Goal: Contribute content: Contribute content

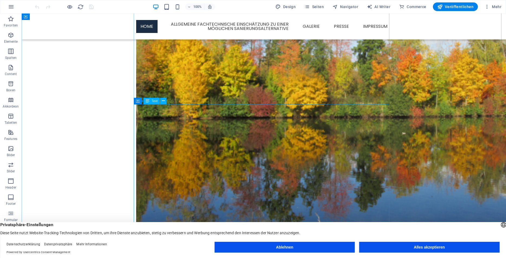
scroll to position [109, 0]
click at [283, 248] on button "Ablehnen" at bounding box center [284, 247] width 140 height 11
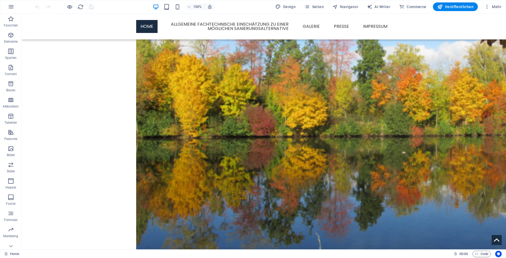
scroll to position [88, 0]
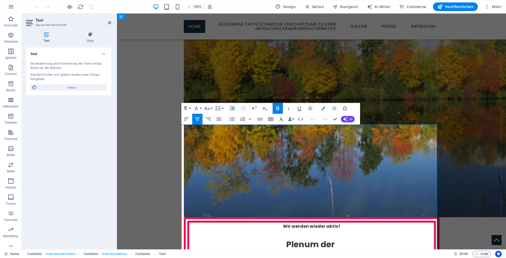
click at [340, 223] on p "Wir werden wieder aktiv!" at bounding box center [311, 226] width 245 height 7
click at [317, 5] on span "Seiten" at bounding box center [313, 6] width 19 height 5
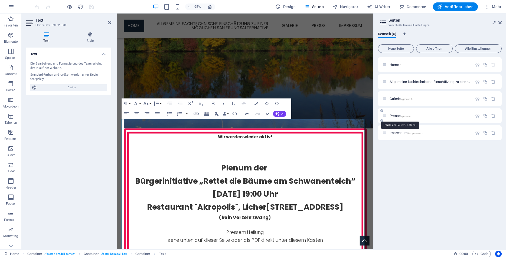
click at [396, 114] on span "Presse /presse" at bounding box center [399, 116] width 21 height 4
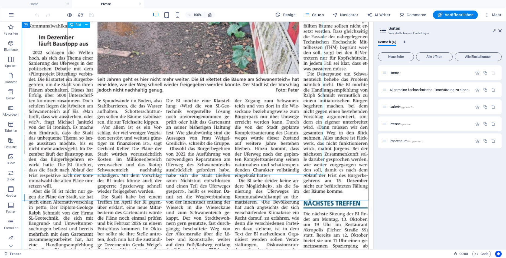
scroll to position [248, 0]
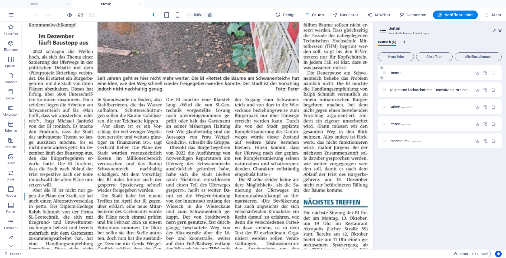
click at [394, 70] on div "Home /" at bounding box center [427, 73] width 90 height 6
click at [394, 75] on div "Home /" at bounding box center [427, 73] width 90 height 6
click at [396, 73] on span "Home /" at bounding box center [394, 73] width 11 height 4
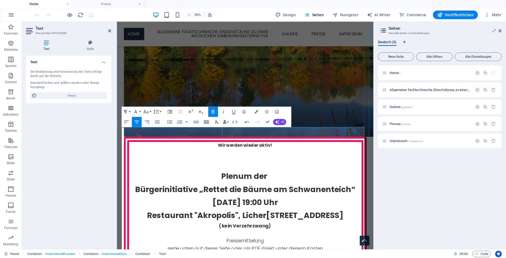
click at [242, 163] on p "​" at bounding box center [252, 166] width 245 height 7
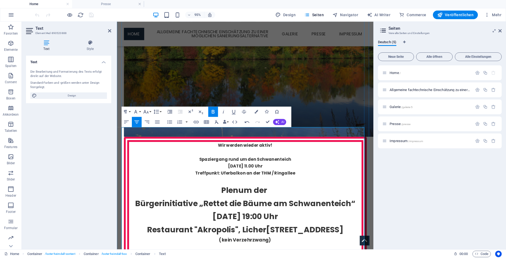
click at [198, 207] on strong "Bürgerinitiative „Rettet die Bäume am Schwanenteich“" at bounding box center [252, 213] width 232 height 12
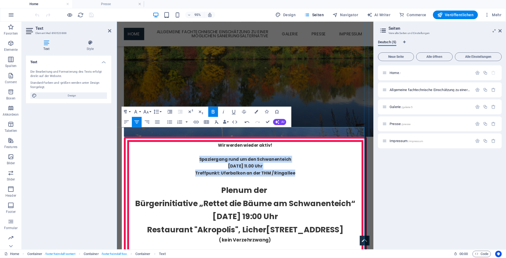
drag, startPoint x: 200, startPoint y: 154, endPoint x: 311, endPoint y: 172, distance: 112.9
click at [311, 172] on div "Wir werden wieder aktiv! ​ Spaziergang rund um den Schwanenteich Sonntag, 12.10…" at bounding box center [252, 221] width 245 height 146
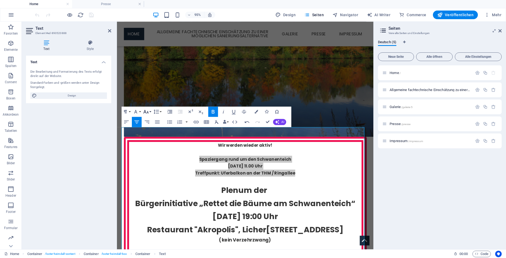
click at [149, 113] on button "Font Size" at bounding box center [147, 112] width 10 height 10
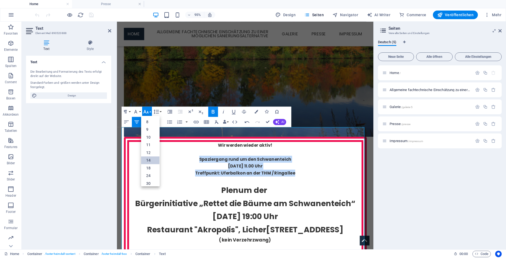
click at [148, 159] on link "14" at bounding box center [150, 160] width 18 height 8
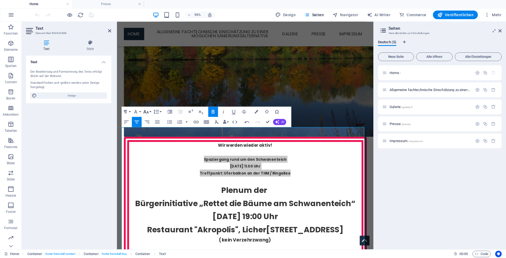
click at [149, 111] on button "Font Size" at bounding box center [147, 112] width 10 height 10
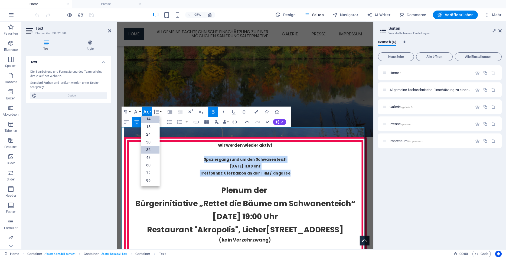
click at [149, 151] on link "36" at bounding box center [150, 150] width 18 height 8
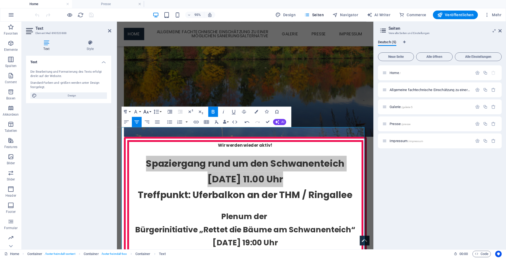
click at [150, 112] on button "Font Size" at bounding box center [147, 112] width 10 height 10
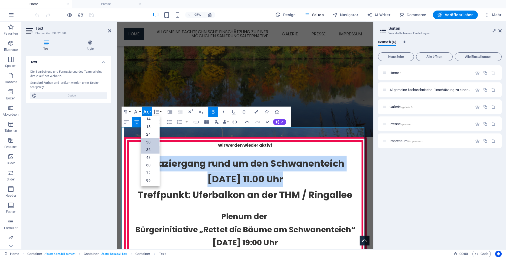
click at [148, 141] on link "30" at bounding box center [150, 142] width 18 height 8
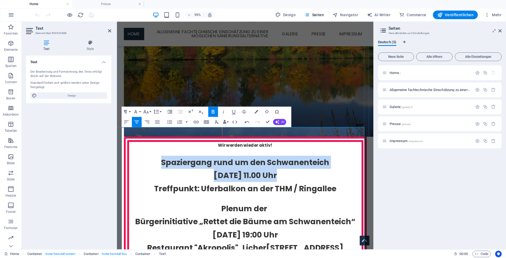
click at [252, 178] on strong "[DATE] 11.00 Uhr" at bounding box center [252, 184] width 67 height 12
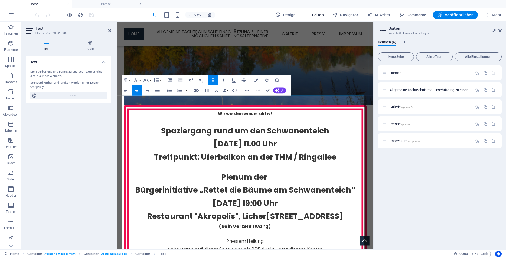
scroll to position [122, 0]
click at [348, 157] on p "Treffpunkt: Uferbalkon an der THM / Ringallee" at bounding box center [252, 164] width 245 height 14
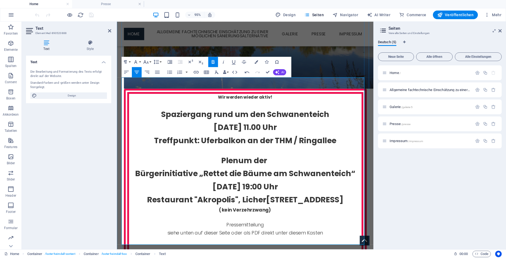
scroll to position [139, 0]
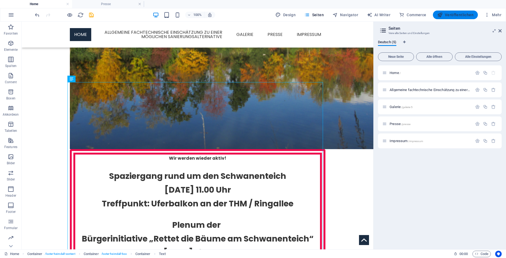
click at [462, 15] on span "Veröffentlichen" at bounding box center [455, 14] width 36 height 5
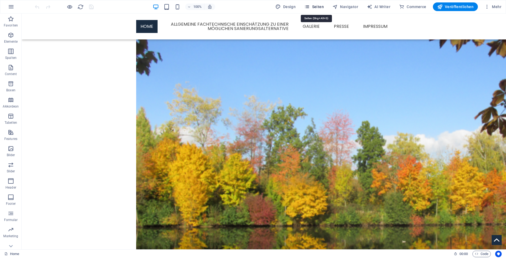
click at [318, 8] on span "Seiten" at bounding box center [313, 6] width 19 height 5
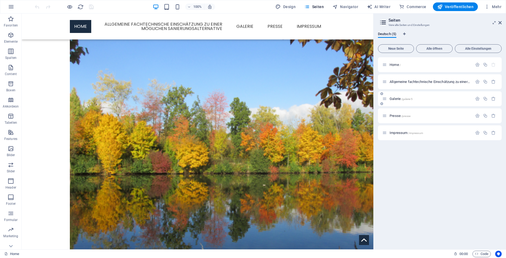
click at [391, 97] on span "Galerie /galerie-5" at bounding box center [400, 99] width 23 height 4
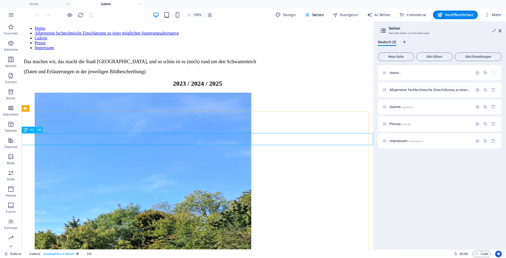
click at [41, 130] on icon at bounding box center [39, 130] width 3 height 6
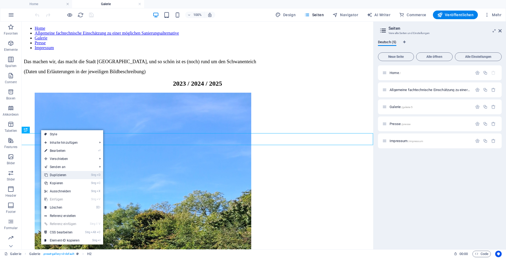
click at [57, 174] on link "Strg D Duplizieren" at bounding box center [62, 175] width 42 height 8
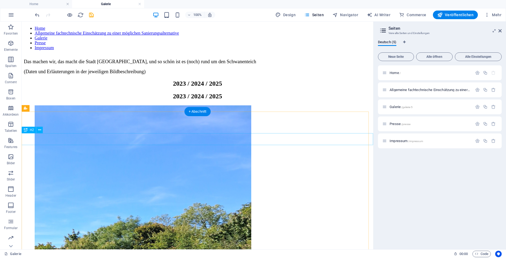
click at [211, 87] on div "2023 / 2024 / 2025" at bounding box center [197, 83] width 347 height 7
click at [40, 128] on icon at bounding box center [39, 130] width 3 height 6
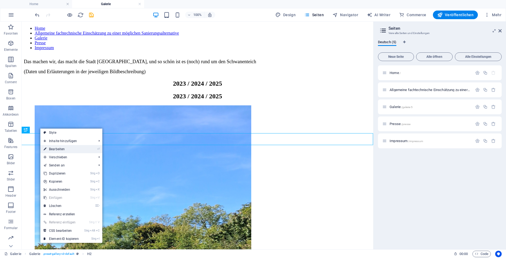
click at [62, 148] on link "⏎ Bearbeiten" at bounding box center [61, 149] width 42 height 8
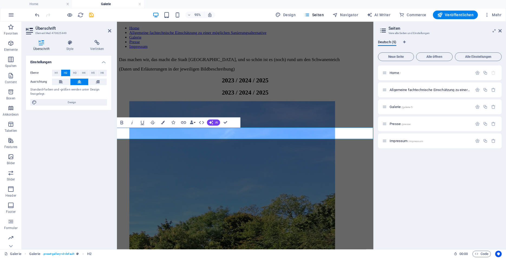
click at [88, 145] on div "Einstellungen Ebene H1 H2 H3 H4 H5 H6 Ausrichtung Standard-Farben und -größen w…" at bounding box center [68, 151] width 85 height 190
click at [140, 147] on icon at bounding box center [140, 147] width 3 height 5
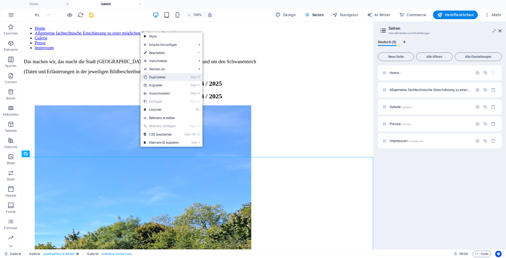
click at [162, 75] on link "Strg D Duplizieren" at bounding box center [161, 77] width 42 height 8
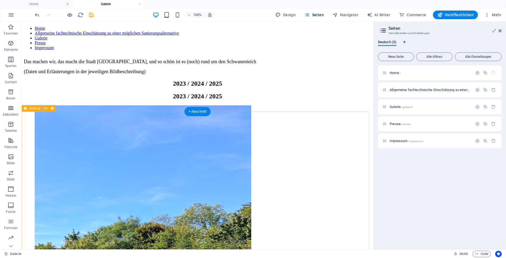
click at [38, 130] on icon at bounding box center [39, 130] width 3 height 6
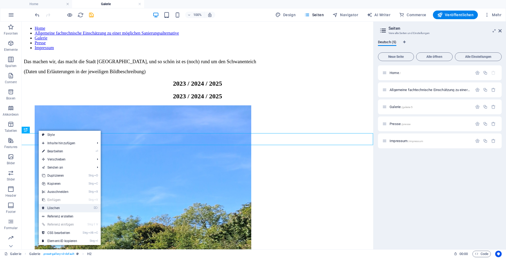
click at [54, 208] on link "⌦ Löschen" at bounding box center [60, 208] width 42 height 8
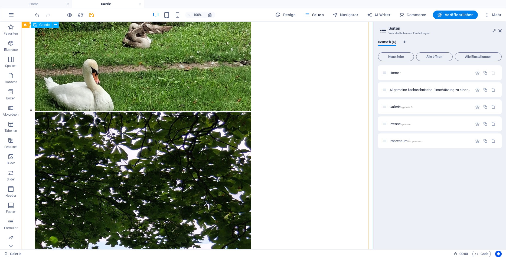
scroll to position [984, 0]
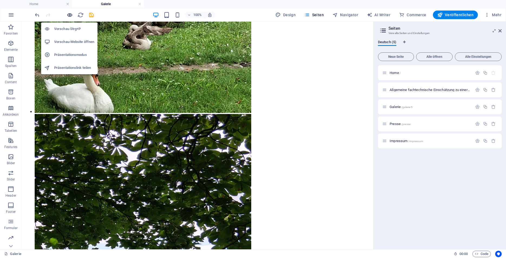
click at [68, 15] on icon "button" at bounding box center [70, 15] width 6 height 6
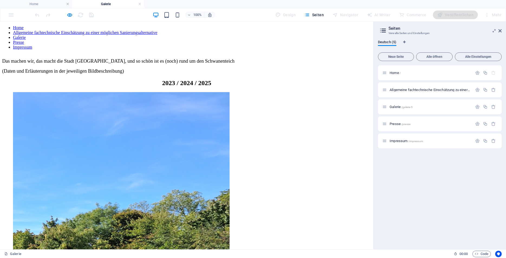
scroll to position [0, 0]
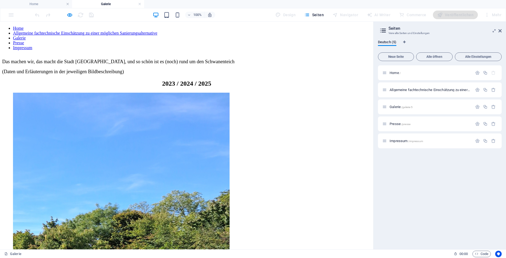
click at [144, 87] on h2 "2023 / 2024 / 2025" at bounding box center [186, 83] width 369 height 7
click at [72, 16] on icon "button" at bounding box center [70, 15] width 6 height 6
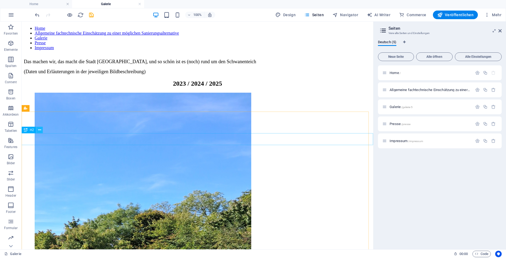
click at [41, 130] on icon at bounding box center [39, 130] width 3 height 6
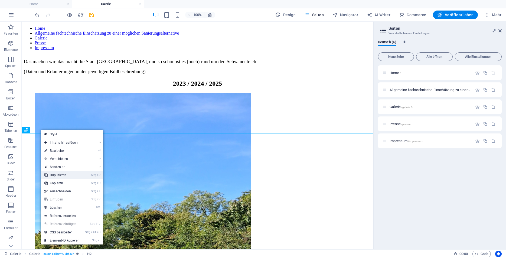
click at [54, 176] on link "Strg D Duplizieren" at bounding box center [62, 175] width 42 height 8
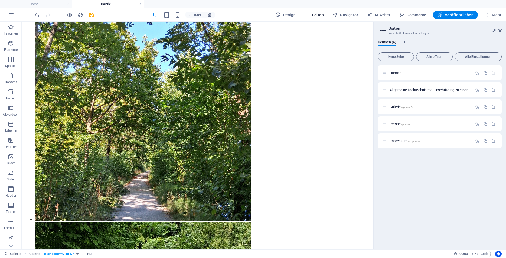
scroll to position [660, 0]
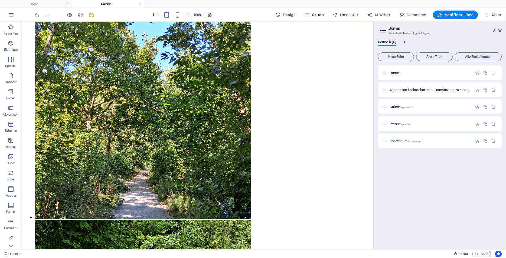
drag, startPoint x: 40, startPoint y: 150, endPoint x: 55, endPoint y: 197, distance: 49.4
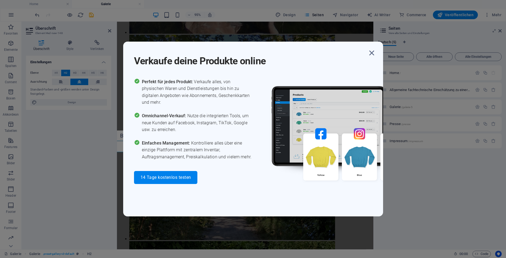
click at [227, 136] on div "Perfekt für jedes Produkt: Verkaufe alles, von physischen Waren und Dienstleist…" at bounding box center [193, 131] width 119 height 106
click at [370, 58] on icon "button" at bounding box center [372, 53] width 10 height 10
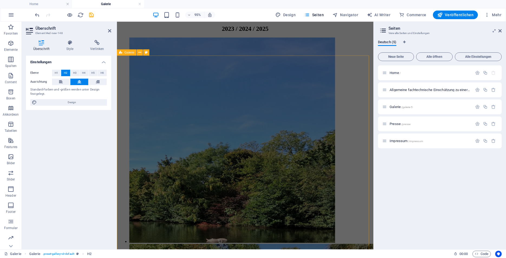
scroll to position [0, 0]
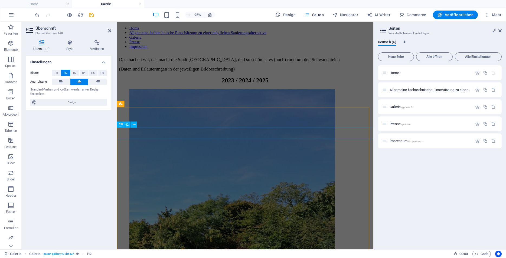
click at [262, 87] on div "2023 / 2024 / 2025" at bounding box center [251, 83] width 265 height 7
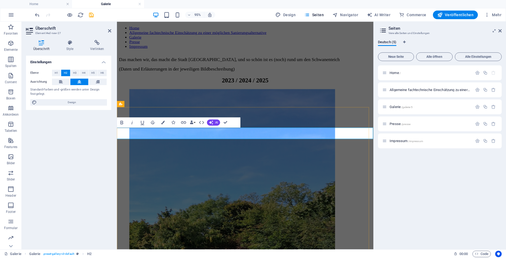
click at [268, 87] on h2 "2023 / 2024 / 2025" at bounding box center [251, 83] width 265 height 7
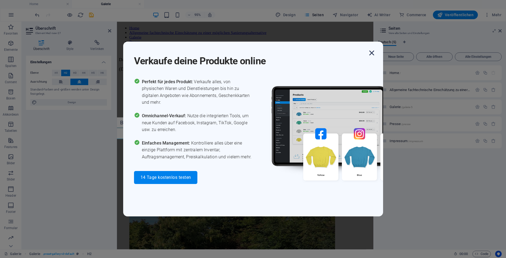
click at [372, 52] on icon "button" at bounding box center [372, 53] width 10 height 10
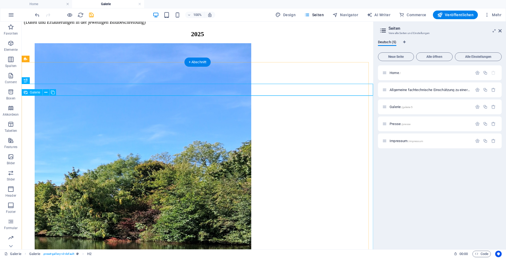
scroll to position [50, 0]
click at [92, 15] on icon "save" at bounding box center [91, 15] width 6 height 6
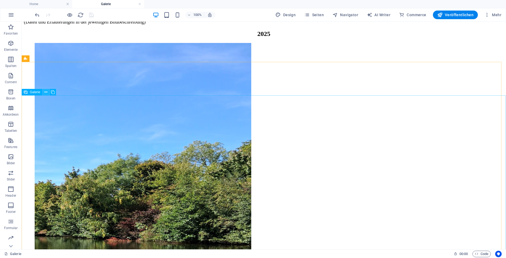
click at [46, 93] on icon at bounding box center [45, 93] width 3 height 6
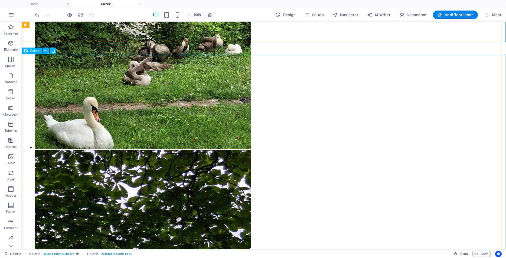
scroll to position [1082, 0]
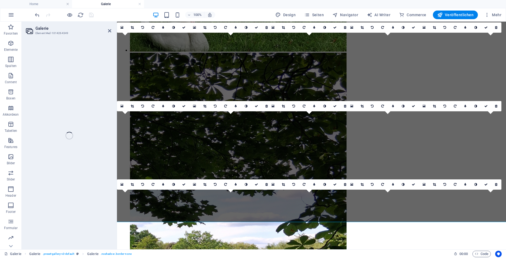
scroll to position [911, 0]
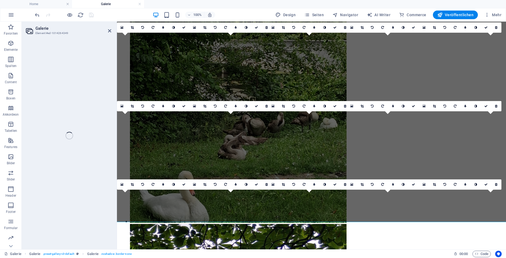
select select "4"
select select "px"
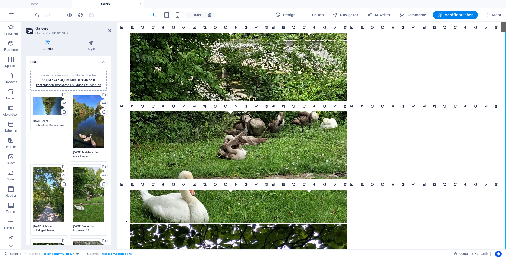
click at [62, 113] on icon at bounding box center [64, 112] width 4 height 4
type textarea "19.09.2025 Drei der elf fast erwachsenen Jungschwäne"
type textarea "18.08.2025 Schöner schattiger Uferweg - noch..."
type textarea "08.08.2025 Sieben von insgesamt 11 Jungschwänen auf dem Schwanenteich"
type textarea "06.08.2025 Vier von insgesamt 11 Jungschwänen auf dem Schwanenteich - vor den B…"
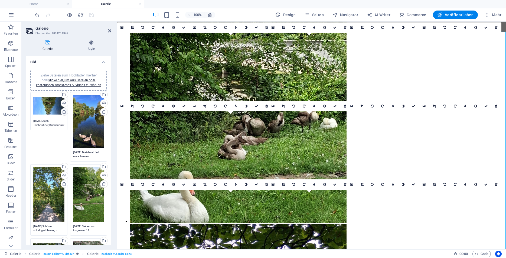
type textarea "05.07.2025 Der Jungschwan kann ruhig schlafen - die BI bleibt wachsam!"
type textarea "17.05.2025 Die Schwanenfamilie unterwegs mit ihren 7 Jungen"
type textarea "12.05.2025 Die Kastanien blühen am Schwanenteich"
type textarea "29.04.2025 Auf dem gesperrten Uferweg brütet ein Schwanenpaar"
type textarea "28.03.2025 Morgenstimmung am Schwanenteich"
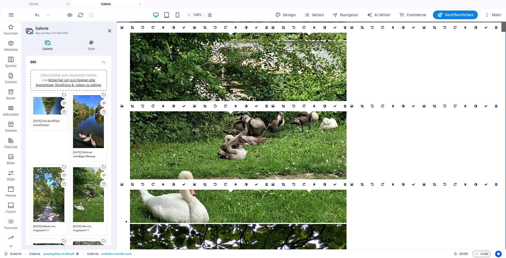
type textarea "21.10.2024 Alle diese Bäume sind nächstes Jahr wieder in Gefahr (links die mit …"
type textarea "21.10.2024 Stolzer Schwan"
type textarea "21.10.2024 Die schönen Bänke sind wegen der Wegsperrung nicht erreichbar"
type textarea "21.10.2024 Die Schneise im Uferweg wurde nur notdürftig mit Sandsäcken geflickt"
type textarea "21.10.2024 Unsere Baum-Markierungen von 2022"
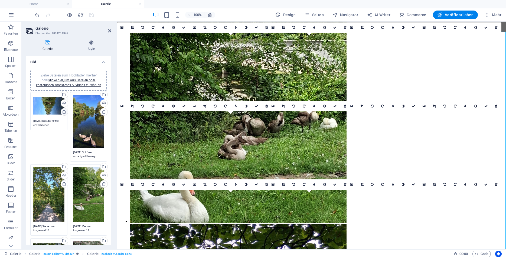
type textarea "21.10.2024 Herbst am Schwanenteich"
type textarea "22.08.2024 Nun kann man nur noch auf baldigen Regen hoffen..."
type textarea "22.08.2024 Der neue "Zufluss" funktioniert nicht und veralgt"
type textarea "18.08.2024 Sandsäcke in der Uferweg-Lücke"
type textarea "18.08.2024 Gesperrter und zerstörter Uferweg"
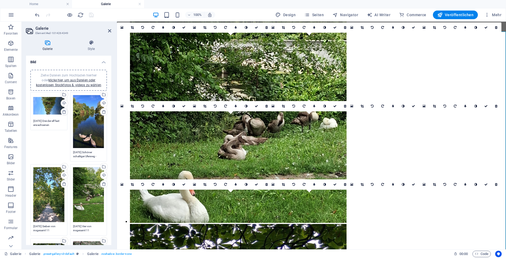
type textarea "19.07.2024 Am Nachmittag wird endlich das Leerlaufen des Teichs durch einen auf…"
type textarea "19.07.2024 Alle Tiere und Pflanzen leiden"
type textarea "19.07.2024 Die freigelegten Wasserpflanzen sterben ab und stinken zum Himmel"
type textarea "19.07.2024 Die Insel ist durch nicht flugfähige Jungvögel nicht zu erreichen"
type textarea "19.07.2024 Drastisch gesunkener Wasserstand"
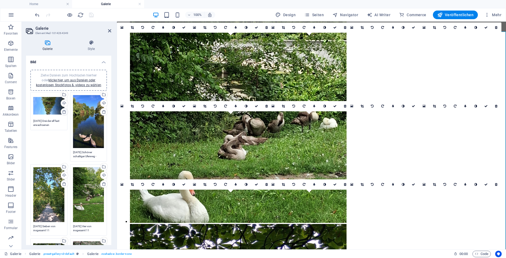
type textarea "19.07.2024 Wasservögel stehen mit ihren Jungen ohne Wasser im verrottenden Alge…"
type textarea "19.07.2024 Inzwischen ist zwar der Müll abgeholt, doch der Schwanenteich läuft …"
type textarea "18.07.2024 Verlässt man so eine Baustelle?"
type textarea "17.07.2024 Die Reste des Baustellen-Damms wurden in der Wieseck zurückgelassen"
type textarea "17.07.2024 Der Schwanenteich läuft zur tiefer gelegenen Wieseck aus, nachdem de…"
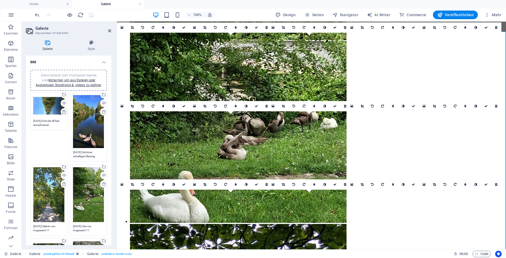
type textarea "12.07.2024 Schwanenteich am frühen Morgen"
type textarea "28.06.2024 Kanadagans-Familie auf dem Uferweg"
type textarea "17.03.2024 Uferweg durch Stadt zerstört, um für die Nebengerinne-Baustelle die …"
type textarea "16.03.2024 Zerstörung des Uferwegs durch die Stadt"
type textarea "25.07.2023 Der gesperrte Uferweg verkommt"
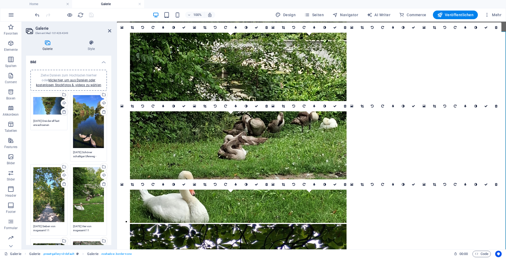
type textarea "22.04.2023 OB Becher am Stand der BI"
type textarea "22.04.2023 Stand der BI bei der Pflanzentauschbörse"
type textarea "03.03.2023 Leserbrief "Pflegemaßnahmen der Stadt""
type textarea "28.02.2023 Kahlschlag für das Nebengerinne"
type textarea "28.02.2023 Links durch das Bürgerbegehren geschützte Bäume, rechts der Kahlschl…"
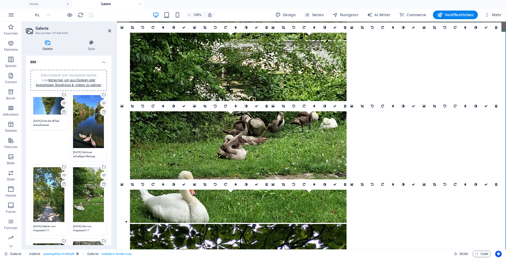
type textarea "28.02.2023 Am letztmöglichen Tag der Rodungssaison werden die Bäume auf der Sch…"
type textarea "28.02.2023 Notlösung als Dauerzustand? Sandsäcke am Uferweg"
type textarea "13.01.2023 Wieseck-Hochwasser - der Uferweg hält"
type textarea "13.01.2023 Eindrucksvolles Wieseck-Hochwasser"
click at [62, 113] on icon at bounding box center [64, 112] width 4 height 4
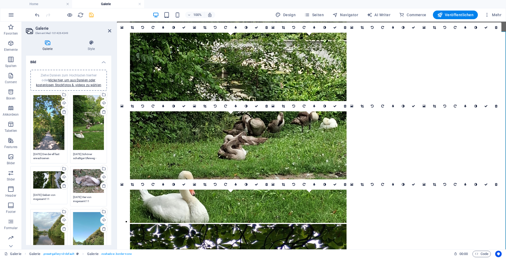
type textarea "18.08.2025 Schöner schattiger Uferweg - noch..."
type textarea "08.08.2025 Sieben von insgesamt 11 Jungschwänen auf dem Schwanenteich"
type textarea "06.08.2025 Vier von insgesamt 11 Jungschwänen auf dem Schwanenteich - vor den B…"
type textarea "05.07.2025 Der Jungschwan kann ruhig schlafen - die BI bleibt wachsam!"
type textarea "17.05.2025 Die Schwanenfamilie unterwegs mit ihren 7 Jungen"
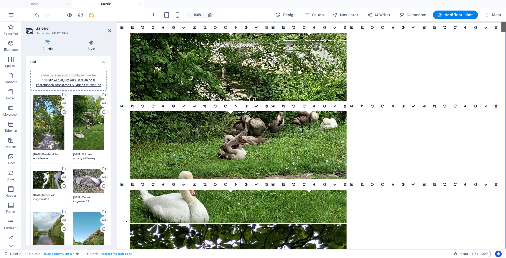
type textarea "12.05.2025 Die Kastanien blühen am Schwanenteich"
type textarea "29.04.2025 Auf dem gesperrten Uferweg brütet ein Schwanenpaar"
type textarea "28.03.2025 Morgenstimmung am Schwanenteich"
type textarea "21.10.2024 Alle diese Bäume sind nächstes Jahr wieder in Gefahr (links die mit …"
type textarea "21.10.2024 Stolzer Schwan"
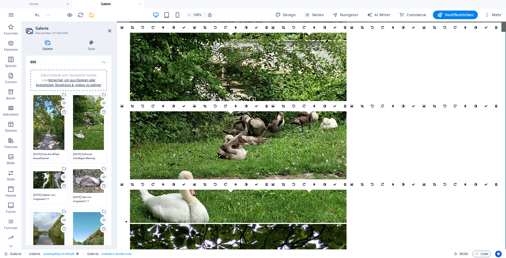
type textarea "21.10.2024 Die schönen Bänke sind wegen der Wegsperrung nicht erreichbar"
type textarea "21.10.2024 Die Schneise im Uferweg wurde nur notdürftig mit Sandsäcken geflickt"
type textarea "21.10.2024 Unsere Baum-Markierungen von 2022"
type textarea "21.10.2024 Herbst am Schwanenteich"
type textarea "22.08.2024 Nun kann man nur noch auf baldigen Regen hoffen..."
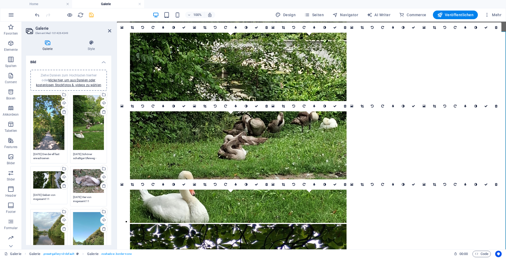
type textarea "22.08.2024 Der neue "Zufluss" funktioniert nicht und veralgt"
type textarea "18.08.2024 Sandsäcke in der Uferweg-Lücke"
type textarea "18.08.2024 Gesperrter und zerstörter Uferweg"
type textarea "19.07.2024 Am Nachmittag wird endlich das Leerlaufen des Teichs durch einen auf…"
type textarea "19.07.2024 Alle Tiere und Pflanzen leiden"
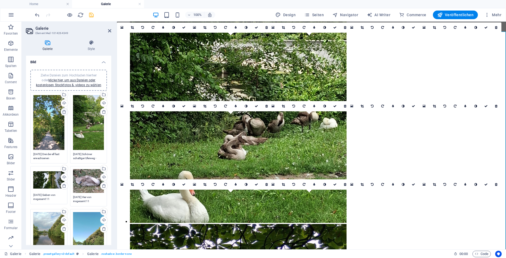
type textarea "19.07.2024 Die freigelegten Wasserpflanzen sterben ab und stinken zum Himmel"
type textarea "19.07.2024 Die Insel ist durch nicht flugfähige Jungvögel nicht zu erreichen"
type textarea "19.07.2024 Drastisch gesunkener Wasserstand"
type textarea "19.07.2024 Wasservögel stehen mit ihren Jungen ohne Wasser im verrottenden Alge…"
type textarea "19.07.2024 Inzwischen ist zwar der Müll abgeholt, doch der Schwanenteich läuft …"
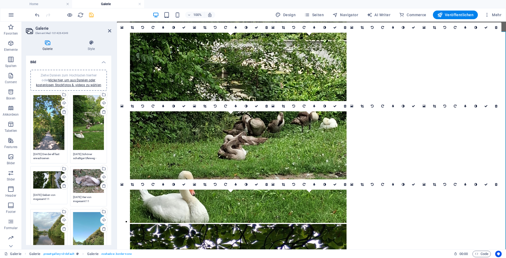
type textarea "18.07.2024 Verlässt man so eine Baustelle?"
type textarea "17.07.2024 Die Reste des Baustellen-Damms wurden in der Wieseck zurückgelassen"
type textarea "17.07.2024 Der Schwanenteich läuft zur tiefer gelegenen Wieseck aus, nachdem de…"
type textarea "12.07.2024 Schwanenteich am frühen Morgen"
type textarea "28.06.2024 Kanadagans-Familie auf dem Uferweg"
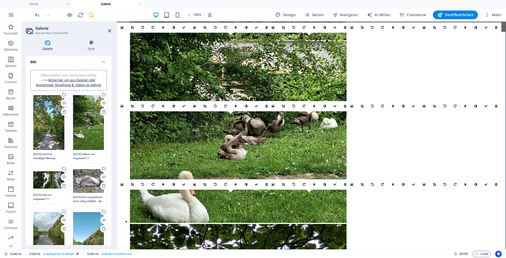
type textarea "17.03.2024 Uferweg durch Stadt zerstört, um für die Nebengerinne-Baustelle die …"
type textarea "16.03.2024 Zerstörung des Uferwegs durch die Stadt"
type textarea "25.07.2023 Der gesperrte Uferweg verkommt"
type textarea "22.04.2023 OB Becher am Stand der BI"
type textarea "22.04.2023 Stand der BI bei der Pflanzentauschbörse"
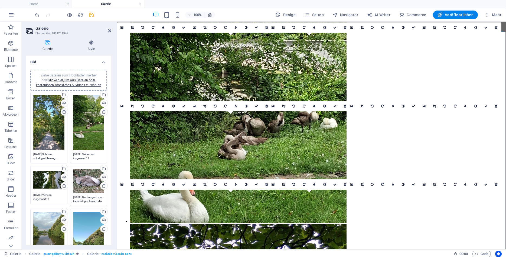
type textarea "03.03.2023 Leserbrief "Pflegemaßnahmen der Stadt""
type textarea "28.02.2023 Kahlschlag für das Nebengerinne"
type textarea "28.02.2023 Links durch das Bürgerbegehren geschützte Bäume, rechts der Kahlschl…"
type textarea "28.02.2023 Am letztmöglichen Tag der Rodungssaison werden die Bäume auf der Sch…"
type textarea "28.02.2023 Notlösung als Dauerzustand? Sandsäcke am Uferweg"
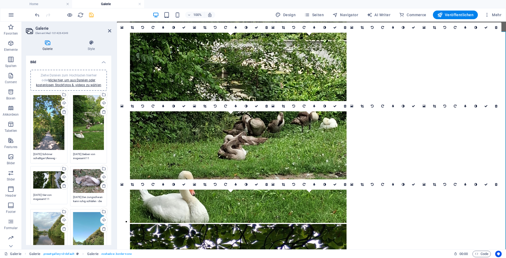
type textarea "13.01.2023 Wieseck-Hochwasser - der Uferweg hält"
type textarea "13.01.2023 Eindrucksvolles Wieseck-Hochwasser"
click at [62, 113] on icon at bounding box center [64, 112] width 4 height 4
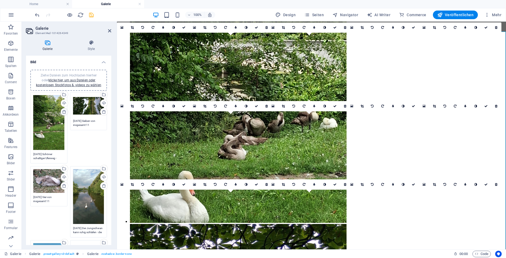
type textarea "08.08.2025 Sieben von insgesamt 11 Jungschwänen auf dem Schwanenteich"
type textarea "06.08.2025 Vier von insgesamt 11 Jungschwänen auf dem Schwanenteich - vor den B…"
type textarea "05.07.2025 Der Jungschwan kann ruhig schlafen - die BI bleibt wachsam!"
type textarea "17.05.2025 Die Schwanenfamilie unterwegs mit ihren 7 Jungen"
type textarea "12.05.2025 Die Kastanien blühen am Schwanenteich"
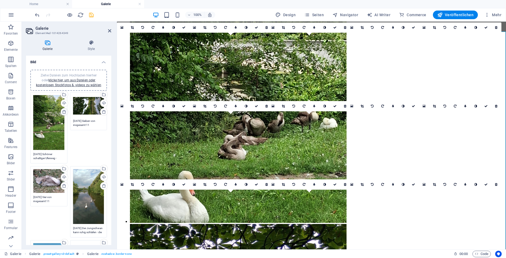
type textarea "29.04.2025 Auf dem gesperrten Uferweg brütet ein Schwanenpaar"
type textarea "28.03.2025 Morgenstimmung am Schwanenteich"
type textarea "21.10.2024 Alle diese Bäume sind nächstes Jahr wieder in Gefahr (links die mit …"
type textarea "21.10.2024 Stolzer Schwan"
type textarea "21.10.2024 Die schönen Bänke sind wegen der Wegsperrung nicht erreichbar"
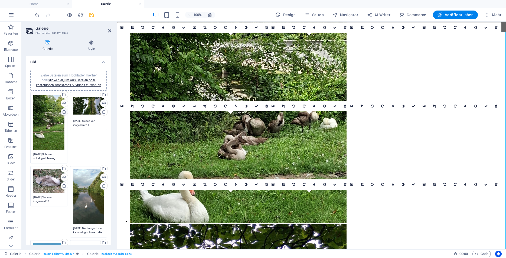
type textarea "21.10.2024 Die Schneise im Uferweg wurde nur notdürftig mit Sandsäcken geflickt"
type textarea "21.10.2024 Unsere Baum-Markierungen von 2022"
type textarea "21.10.2024 Herbst am Schwanenteich"
type textarea "22.08.2024 Nun kann man nur noch auf baldigen Regen hoffen..."
type textarea "22.08.2024 Der neue "Zufluss" funktioniert nicht und veralgt"
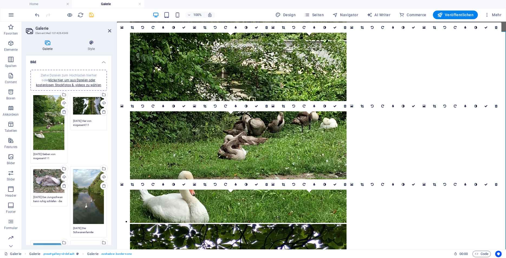
type textarea "18.08.2024 Sandsäcke in der Uferweg-Lücke"
type textarea "18.08.2024 Gesperrter und zerstörter Uferweg"
type textarea "19.07.2024 Am Nachmittag wird endlich das Leerlaufen des Teichs durch einen auf…"
type textarea "19.07.2024 Alle Tiere und Pflanzen leiden"
type textarea "19.07.2024 Die freigelegten Wasserpflanzen sterben ab und stinken zum Himmel"
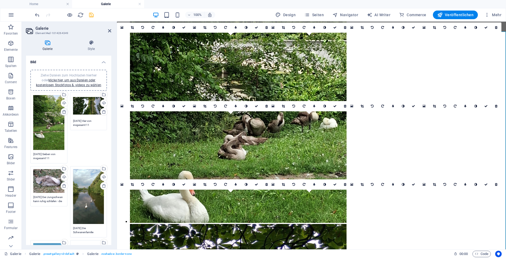
type textarea "19.07.2024 Die Insel ist durch nicht flugfähige Jungvögel nicht zu erreichen"
type textarea "19.07.2024 Drastisch gesunkener Wasserstand"
type textarea "19.07.2024 Wasservögel stehen mit ihren Jungen ohne Wasser im verrottenden Alge…"
type textarea "19.07.2024 Inzwischen ist zwar der Müll abgeholt, doch der Schwanenteich läuft …"
type textarea "18.07.2024 Verlässt man so eine Baustelle?"
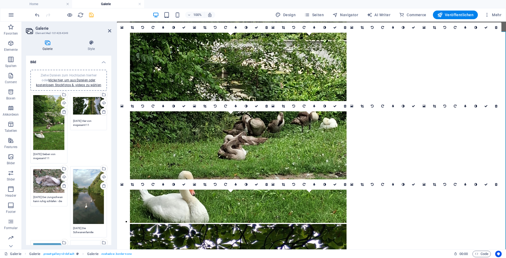
type textarea "17.07.2024 Die Reste des Baustellen-Damms wurden in der Wieseck zurückgelassen"
type textarea "17.07.2024 Der Schwanenteich läuft zur tiefer gelegenen Wieseck aus, nachdem de…"
type textarea "12.07.2024 Schwanenteich am frühen Morgen"
type textarea "28.06.2024 Kanadagans-Familie auf dem Uferweg"
type textarea "17.03.2024 Uferweg durch Stadt zerstört, um für die Nebengerinne-Baustelle die …"
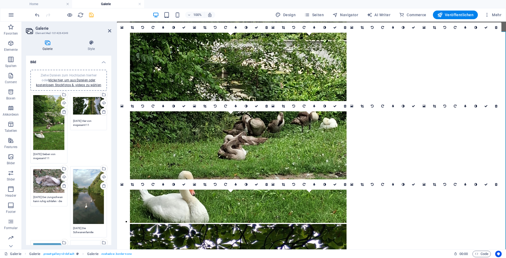
type textarea "16.03.2024 Zerstörung des Uferwegs durch die Stadt"
type textarea "25.07.2023 Der gesperrte Uferweg verkommt"
type textarea "22.04.2023 OB Becher am Stand der BI"
type textarea "22.04.2023 Stand der BI bei der Pflanzentauschbörse"
type textarea "03.03.2023 Leserbrief "Pflegemaßnahmen der Stadt""
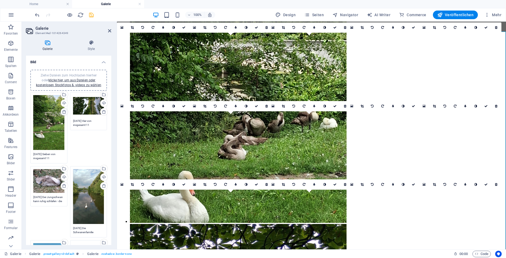
type textarea "28.02.2023 Kahlschlag für das Nebengerinne"
type textarea "28.02.2023 Links durch das Bürgerbegehren geschützte Bäume, rechts der Kahlschl…"
type textarea "28.02.2023 Am letztmöglichen Tag der Rodungssaison werden die Bäume auf der Sch…"
type textarea "28.02.2023 Notlösung als Dauerzustand? Sandsäcke am Uferweg"
type textarea "13.01.2023 Wieseck-Hochwasser - der Uferweg hält"
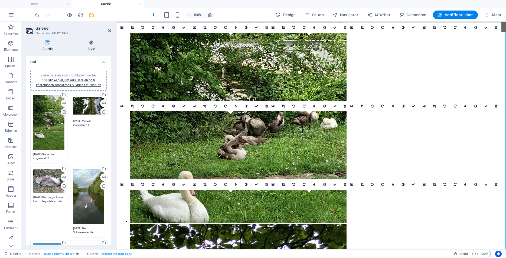
type textarea "13.01.2023 Eindrucksvolles Wieseck-Hochwasser"
click at [62, 113] on icon at bounding box center [64, 112] width 4 height 4
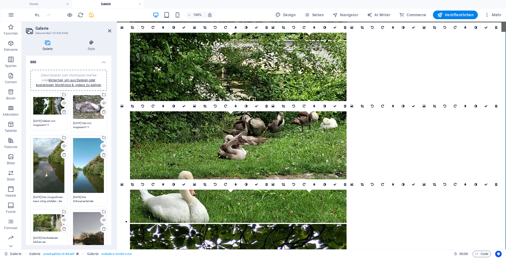
type textarea "06.08.2025 Vier von insgesamt 11 Jungschwänen auf dem Schwanenteich - vor den B…"
type textarea "05.07.2025 Der Jungschwan kann ruhig schlafen - die BI bleibt wachsam!"
type textarea "17.05.2025 Die Schwanenfamilie unterwegs mit ihren 7 Jungen"
type textarea "12.05.2025 Die Kastanien blühen am Schwanenteich"
type textarea "29.04.2025 Auf dem gesperrten Uferweg brütet ein Schwanenpaar"
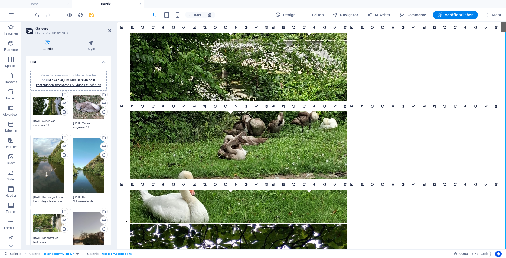
type textarea "28.03.2025 Morgenstimmung am Schwanenteich"
type textarea "21.10.2024 Alle diese Bäume sind nächstes Jahr wieder in Gefahr (links die mit …"
type textarea "21.10.2024 Stolzer Schwan"
type textarea "21.10.2024 Die schönen Bänke sind wegen der Wegsperrung nicht erreichbar"
type textarea "21.10.2024 Die Schneise im Uferweg wurde nur notdürftig mit Sandsäcken geflickt"
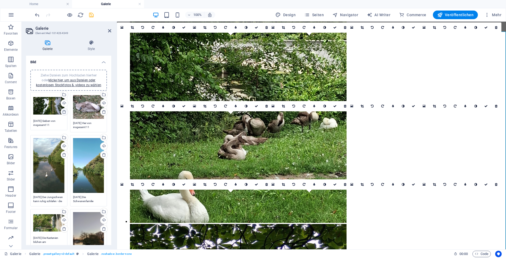
type textarea "21.10.2024 Unsere Baum-Markierungen von 2022"
type textarea "21.10.2024 Herbst am Schwanenteich"
type textarea "22.08.2024 Nun kann man nur noch auf baldigen Regen hoffen..."
type textarea "22.08.2024 Der neue "Zufluss" funktioniert nicht und veralgt"
type textarea "18.08.2024 Sandsäcke in der Uferweg-Lücke"
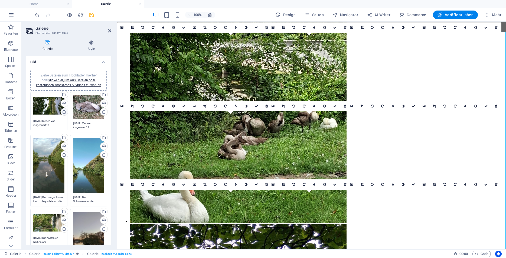
type textarea "18.08.2024 Gesperrter und zerstörter Uferweg"
type textarea "19.07.2024 Am Nachmittag wird endlich das Leerlaufen des Teichs durch einen auf…"
type textarea "19.07.2024 Alle Tiere und Pflanzen leiden"
type textarea "19.07.2024 Die freigelegten Wasserpflanzen sterben ab und stinken zum Himmel"
type textarea "19.07.2024 Die Insel ist durch nicht flugfähige Jungvögel nicht zu erreichen"
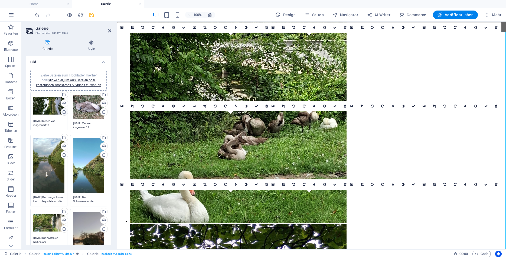
type textarea "19.07.2024 Drastisch gesunkener Wasserstand"
type textarea "19.07.2024 Wasservögel stehen mit ihren Jungen ohne Wasser im verrottenden Alge…"
type textarea "19.07.2024 Inzwischen ist zwar der Müll abgeholt, doch der Schwanenteich läuft …"
type textarea "18.07.2024 Verlässt man so eine Baustelle?"
type textarea "17.07.2024 Die Reste des Baustellen-Damms wurden in der Wieseck zurückgelassen"
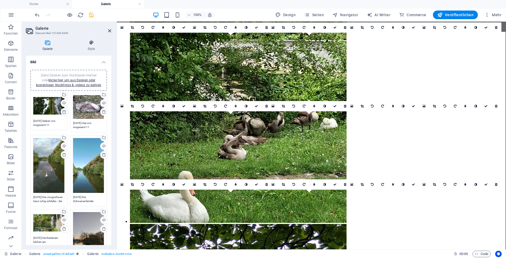
type textarea "17.07.2024 Der Schwanenteich läuft zur tiefer gelegenen Wieseck aus, nachdem de…"
type textarea "12.07.2024 Schwanenteich am frühen Morgen"
type textarea "28.06.2024 Kanadagans-Familie auf dem Uferweg"
type textarea "17.03.2024 Uferweg durch Stadt zerstört, um für die Nebengerinne-Baustelle die …"
type textarea "16.03.2024 Zerstörung des Uferwegs durch die Stadt"
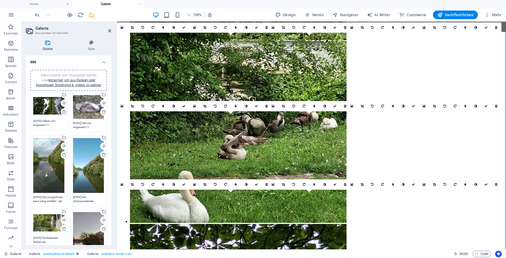
type textarea "25.07.2023 Der gesperrte Uferweg verkommt"
type textarea "22.04.2023 OB Becher am Stand der BI"
type textarea "22.04.2023 Stand der BI bei der Pflanzentauschbörse"
type textarea "03.03.2023 Leserbrief "Pflegemaßnahmen der Stadt""
type textarea "28.02.2023 Kahlschlag für das Nebengerinne"
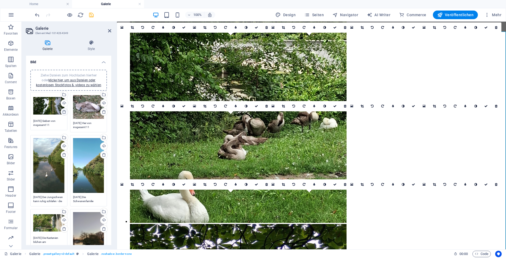
type textarea "28.02.2023 Links durch das Bürgerbegehren geschützte Bäume, rechts der Kahlschl…"
type textarea "28.02.2023 Am letztmöglichen Tag der Rodungssaison werden die Bäume auf der Sch…"
type textarea "28.02.2023 Notlösung als Dauerzustand? Sandsäcke am Uferweg"
type textarea "13.01.2023 Wieseck-Hochwasser - der Uferweg hält"
type textarea "13.01.2023 Eindrucksvolles Wieseck-Hochwasser"
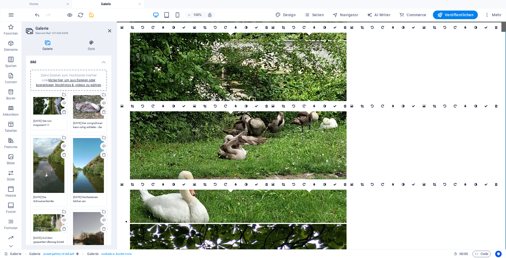
click at [62, 113] on icon at bounding box center [64, 112] width 4 height 4
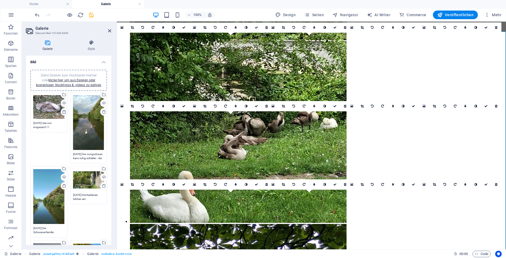
type textarea "05.07.2025 Der Jungschwan kann ruhig schlafen - die BI bleibt wachsam!"
type textarea "17.05.2025 Die Schwanenfamilie unterwegs mit ihren 7 Jungen"
type textarea "12.05.2025 Die Kastanien blühen am Schwanenteich"
type textarea "29.04.2025 Auf dem gesperrten Uferweg brütet ein Schwanenpaar"
type textarea "28.03.2025 Morgenstimmung am Schwanenteich"
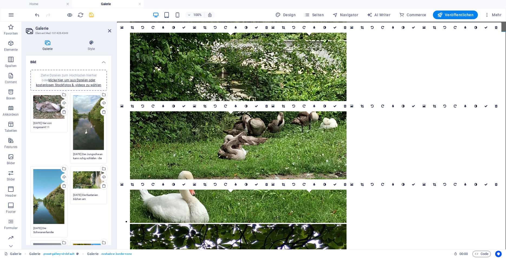
type textarea "21.10.2024 Alle diese Bäume sind nächstes Jahr wieder in Gefahr (links die mit …"
type textarea "21.10.2024 Stolzer Schwan"
type textarea "21.10.2024 Die schönen Bänke sind wegen der Wegsperrung nicht erreichbar"
type textarea "21.10.2024 Die Schneise im Uferweg wurde nur notdürftig mit Sandsäcken geflickt"
type textarea "21.10.2024 Unsere Baum-Markierungen von 2022"
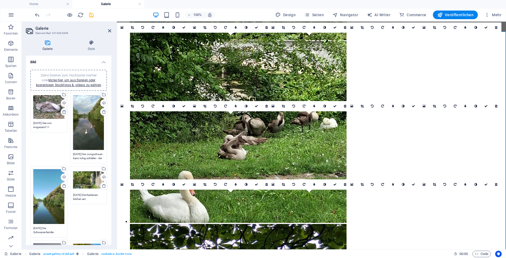
type textarea "21.10.2024 Herbst am Schwanenteich"
type textarea "22.08.2024 Nun kann man nur noch auf baldigen Regen hoffen..."
type textarea "22.08.2024 Der neue "Zufluss" funktioniert nicht und veralgt"
type textarea "18.08.2024 Sandsäcke in der Uferweg-Lücke"
type textarea "18.08.2024 Gesperrter und zerstörter Uferweg"
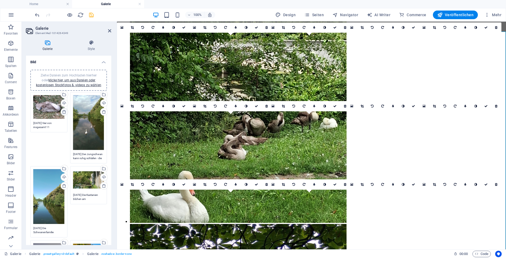
type textarea "19.07.2024 Am Nachmittag wird endlich das Leerlaufen des Teichs durch einen auf…"
type textarea "19.07.2024 Alle Tiere und Pflanzen leiden"
type textarea "19.07.2024 Die freigelegten Wasserpflanzen sterben ab und stinken zum Himmel"
type textarea "19.07.2024 Die Insel ist durch nicht flugfähige Jungvögel nicht zu erreichen"
type textarea "19.07.2024 Drastisch gesunkener Wasserstand"
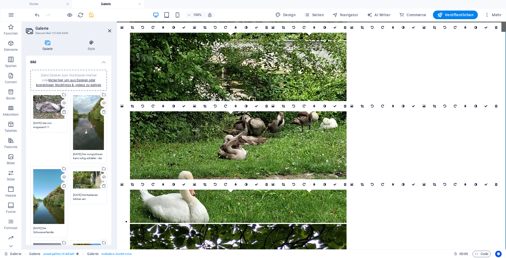
type textarea "19.07.2024 Wasservögel stehen mit ihren Jungen ohne Wasser im verrottenden Alge…"
type textarea "19.07.2024 Inzwischen ist zwar der Müll abgeholt, doch der Schwanenteich läuft …"
type textarea "18.07.2024 Verlässt man so eine Baustelle?"
type textarea "17.07.2024 Die Reste des Baustellen-Damms wurden in der Wieseck zurückgelassen"
type textarea "17.07.2024 Der Schwanenteich läuft zur tiefer gelegenen Wieseck aus, nachdem de…"
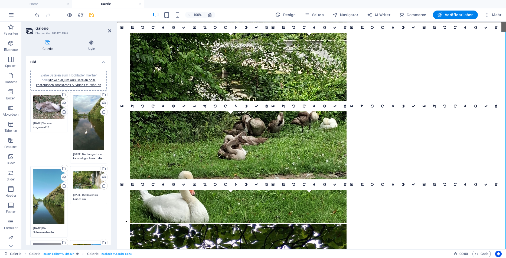
type textarea "12.07.2024 Schwanenteich am frühen Morgen"
type textarea "28.06.2024 Kanadagans-Familie auf dem Uferweg"
type textarea "17.03.2024 Uferweg durch Stadt zerstört, um für die Nebengerinne-Baustelle die …"
type textarea "16.03.2024 Zerstörung des Uferwegs durch die Stadt"
type textarea "25.07.2023 Der gesperrte Uferweg verkommt"
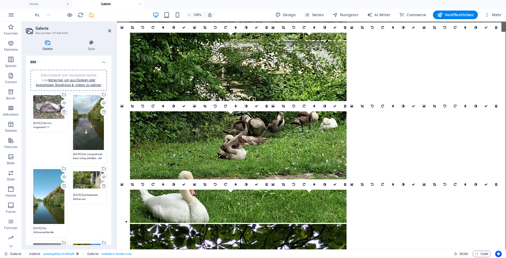
type textarea "22.04.2023 OB Becher am Stand der BI"
type textarea "22.04.2023 Stand der BI bei der Pflanzentauschbörse"
click at [62, 113] on icon at bounding box center [64, 112] width 4 height 4
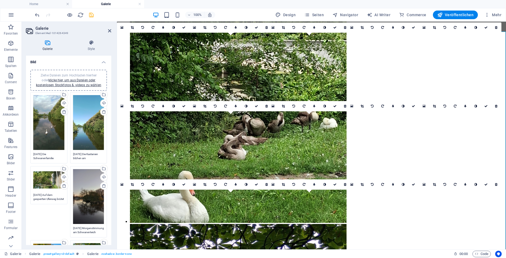
click at [62, 113] on icon at bounding box center [64, 112] width 4 height 4
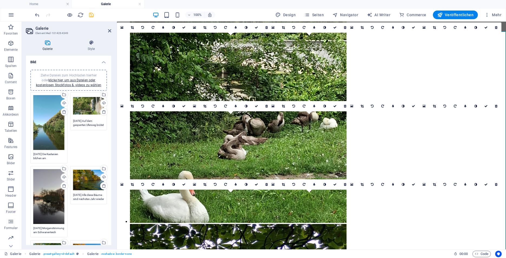
click at [62, 113] on icon at bounding box center [64, 112] width 4 height 4
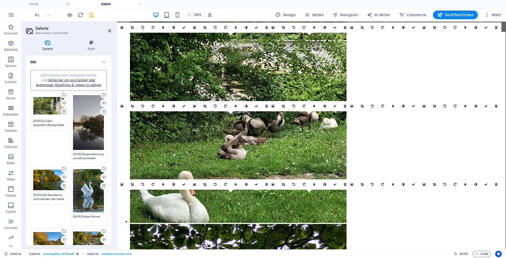
click at [62, 113] on icon at bounding box center [64, 112] width 4 height 4
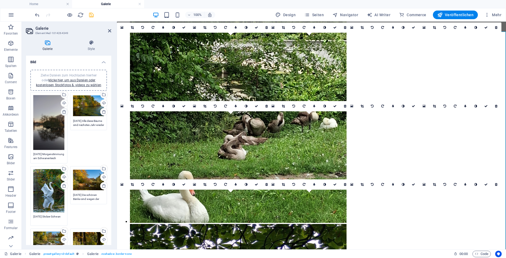
click at [62, 113] on icon at bounding box center [64, 112] width 4 height 4
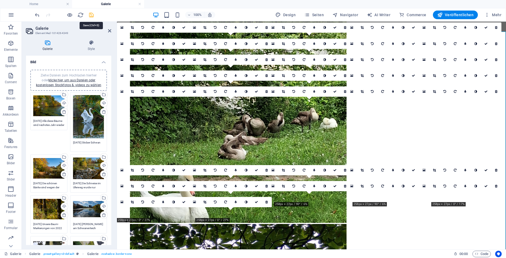
click at [92, 16] on icon "save" at bounding box center [91, 15] width 6 height 6
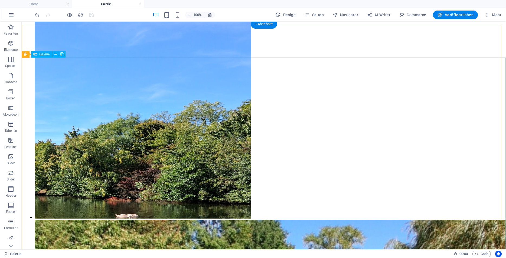
scroll to position [0, 0]
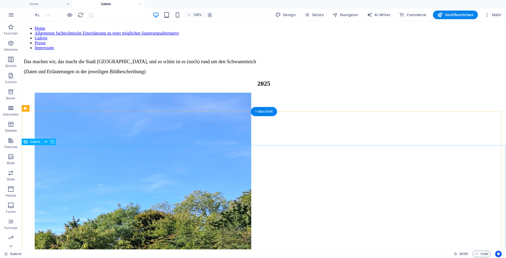
click at [75, 189] on li at bounding box center [143, 202] width 216 height 218
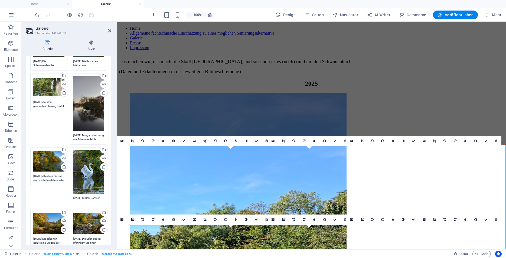
scroll to position [276, 0]
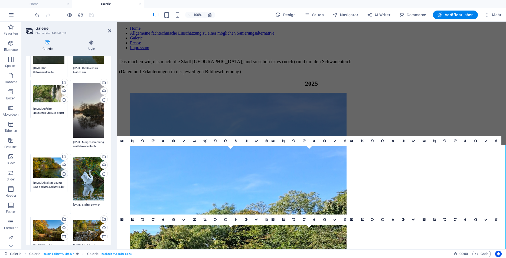
click at [62, 172] on icon at bounding box center [64, 174] width 4 height 4
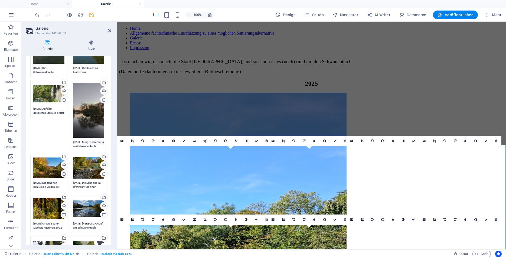
click at [62, 172] on icon at bounding box center [64, 174] width 4 height 4
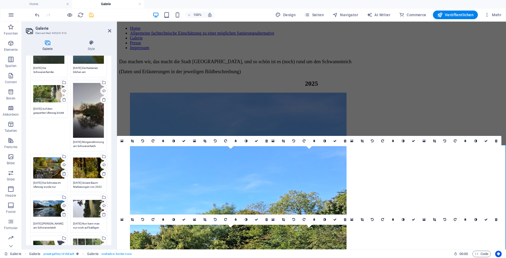
click at [62, 172] on icon at bounding box center [64, 174] width 4 height 4
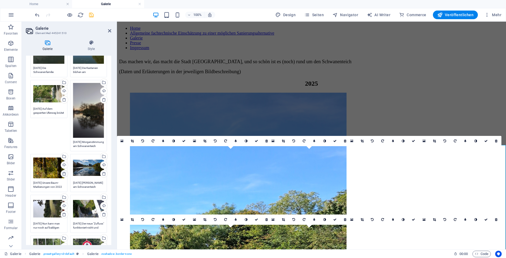
click at [62, 172] on icon at bounding box center [64, 174] width 4 height 4
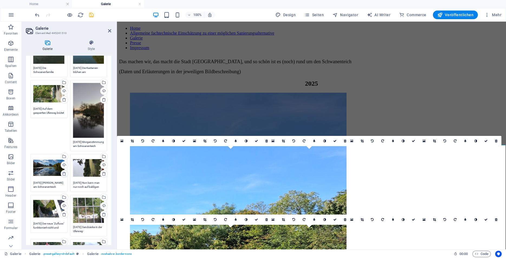
click at [62, 172] on icon at bounding box center [64, 174] width 4 height 4
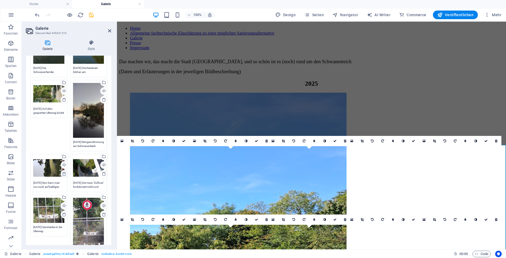
click at [62, 172] on icon at bounding box center [64, 174] width 4 height 4
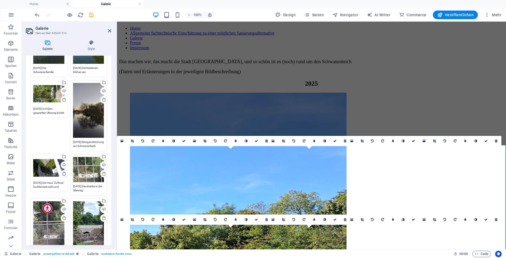
click at [62, 172] on icon at bounding box center [64, 174] width 4 height 4
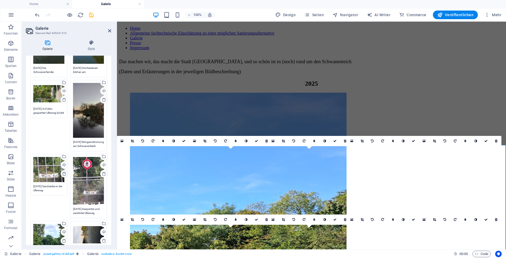
click at [62, 172] on icon at bounding box center [64, 174] width 4 height 4
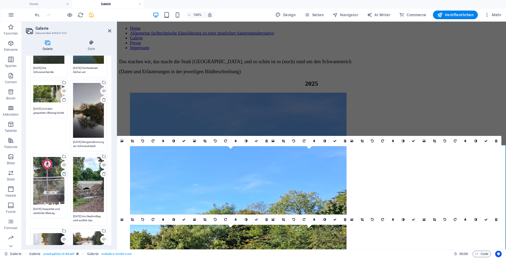
click at [62, 172] on icon at bounding box center [64, 174] width 4 height 4
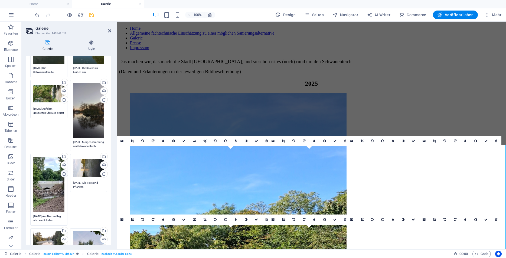
click at [62, 172] on icon at bounding box center [64, 174] width 4 height 4
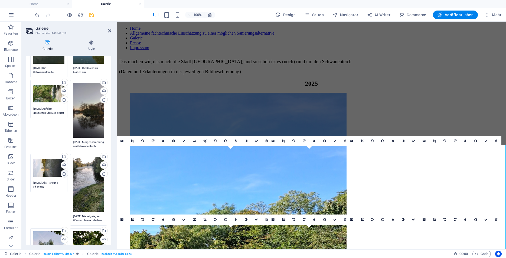
click at [62, 172] on icon at bounding box center [64, 174] width 4 height 4
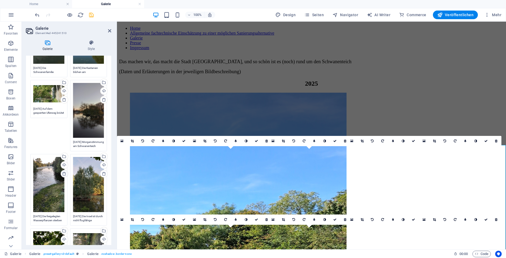
click at [62, 172] on icon at bounding box center [64, 174] width 4 height 4
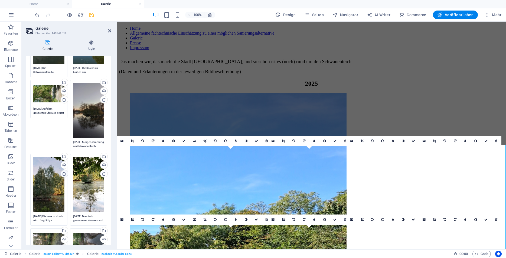
click at [62, 172] on icon at bounding box center [64, 174] width 4 height 4
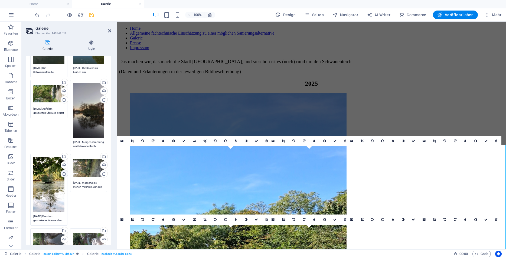
click at [62, 172] on icon at bounding box center [64, 174] width 4 height 4
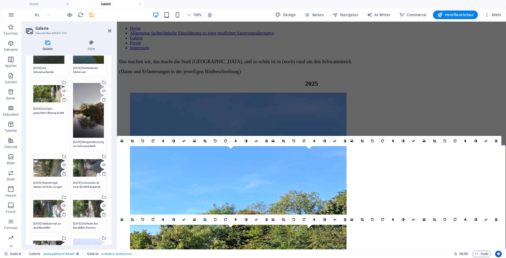
click at [62, 172] on icon at bounding box center [64, 174] width 4 height 4
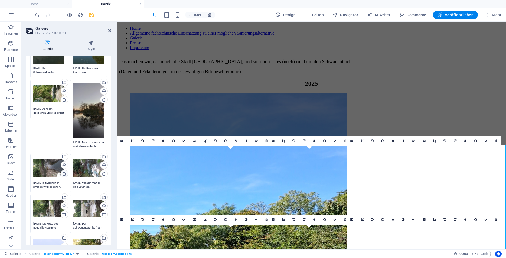
click at [62, 172] on icon at bounding box center [64, 174] width 4 height 4
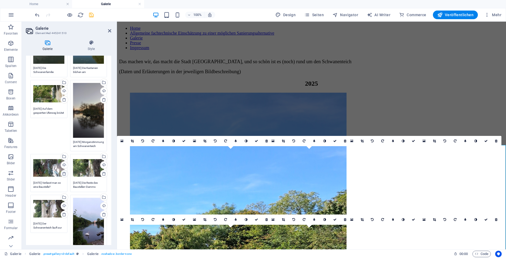
click at [62, 172] on icon at bounding box center [64, 174] width 4 height 4
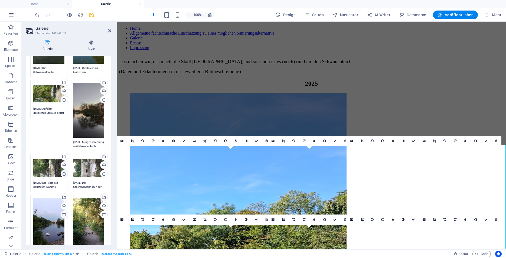
click at [62, 172] on icon at bounding box center [64, 174] width 4 height 4
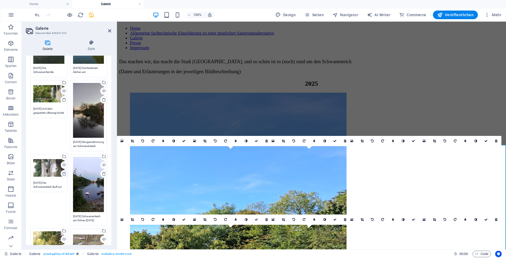
click at [62, 172] on icon at bounding box center [64, 174] width 4 height 4
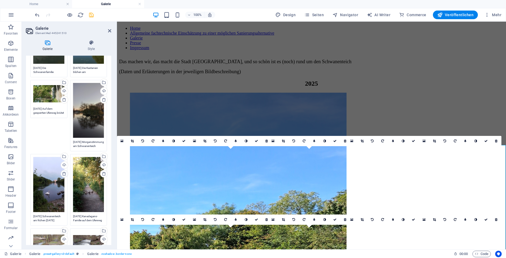
click at [62, 172] on icon at bounding box center [64, 174] width 4 height 4
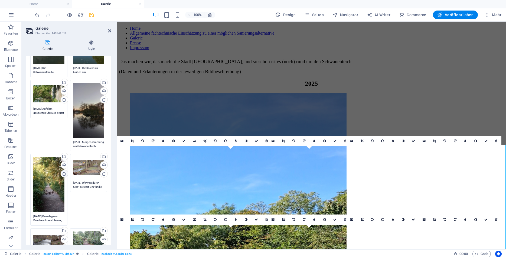
click at [62, 172] on icon at bounding box center [64, 174] width 4 height 4
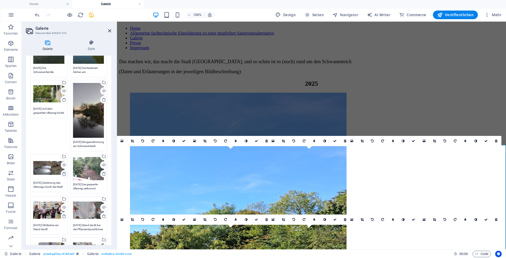
click at [62, 172] on icon at bounding box center [64, 174] width 4 height 4
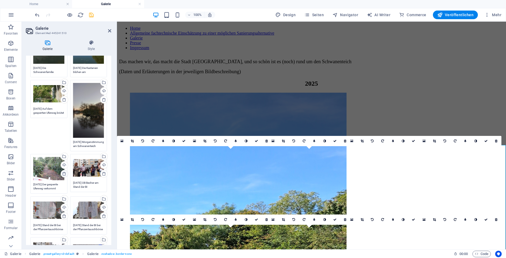
click at [62, 172] on icon at bounding box center [64, 174] width 4 height 4
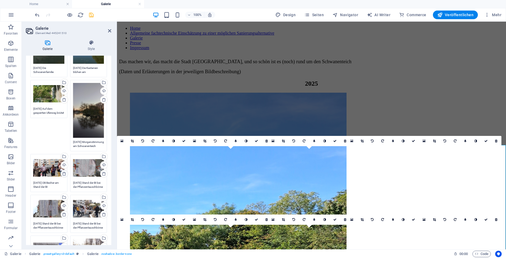
click at [62, 172] on icon at bounding box center [64, 174] width 4 height 4
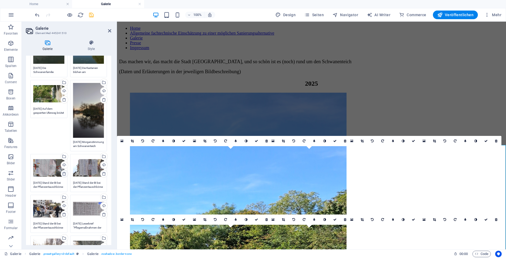
click at [62, 172] on icon at bounding box center [64, 174] width 4 height 4
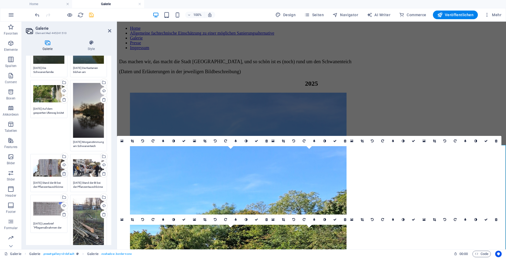
click at [62, 172] on icon at bounding box center [64, 174] width 4 height 4
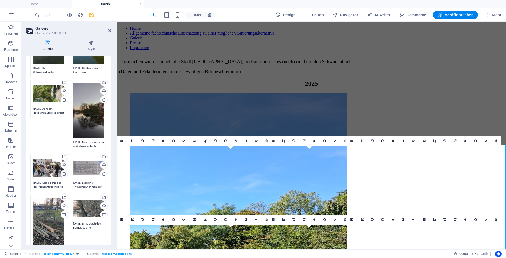
click at [62, 172] on icon at bounding box center [64, 174] width 4 height 4
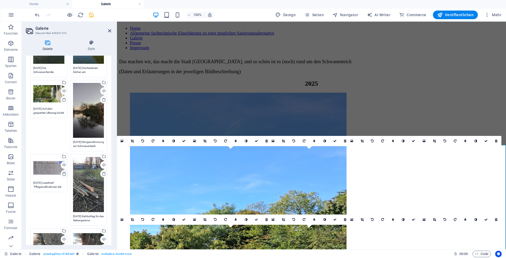
click at [62, 172] on icon at bounding box center [64, 174] width 4 height 4
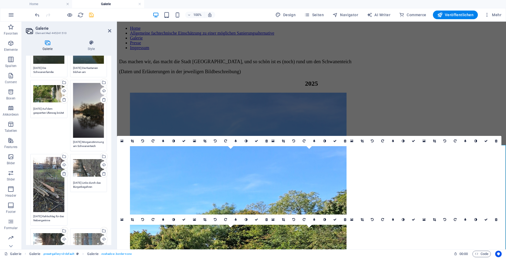
click at [62, 172] on icon at bounding box center [64, 174] width 4 height 4
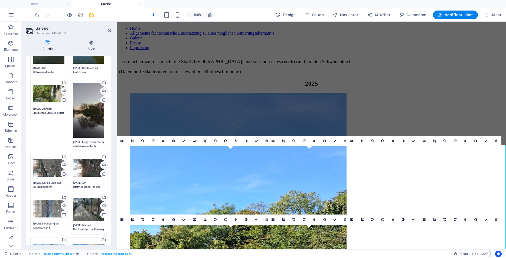
click at [62, 172] on icon at bounding box center [64, 174] width 4 height 4
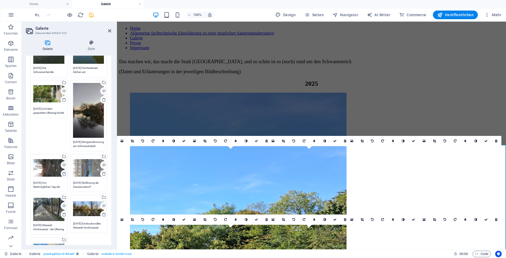
click at [62, 172] on icon at bounding box center [64, 174] width 4 height 4
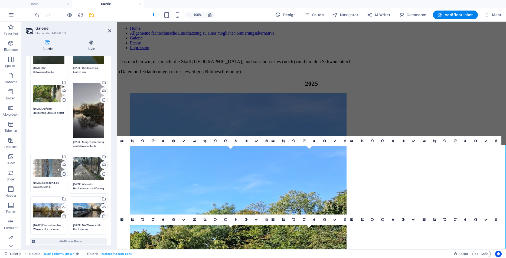
click at [62, 172] on icon at bounding box center [64, 174] width 4 height 4
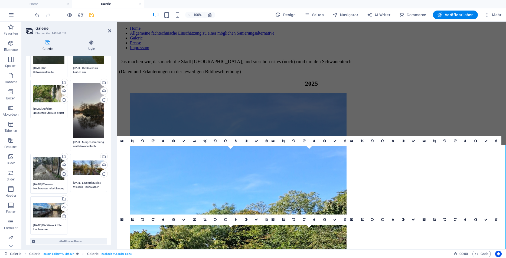
click at [62, 172] on icon at bounding box center [64, 174] width 4 height 4
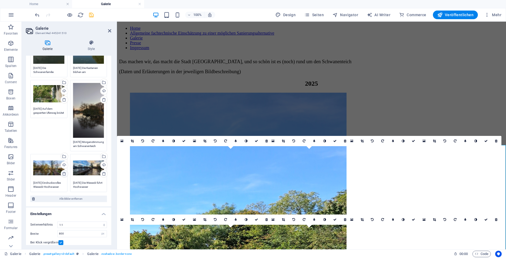
scroll to position [235, 0]
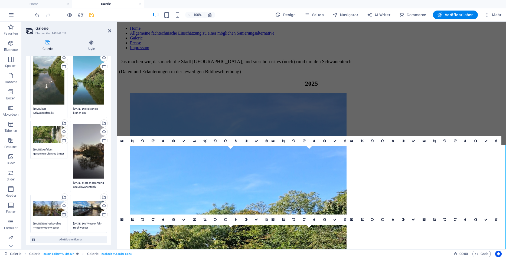
click at [62, 213] on icon at bounding box center [64, 215] width 4 height 4
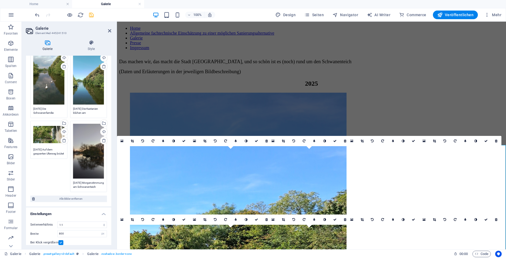
scroll to position [194, 0]
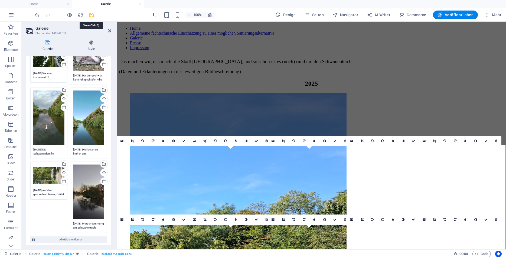
click at [92, 14] on icon "save" at bounding box center [91, 15] width 6 height 6
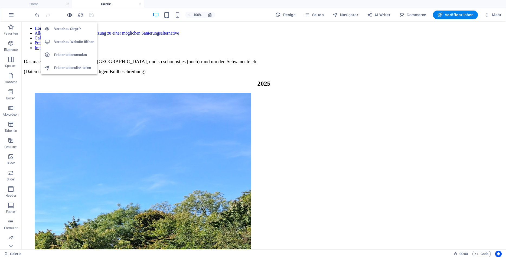
click at [69, 15] on icon "button" at bounding box center [70, 15] width 6 height 6
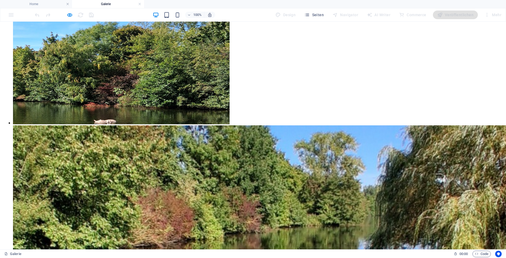
scroll to position [0, 0]
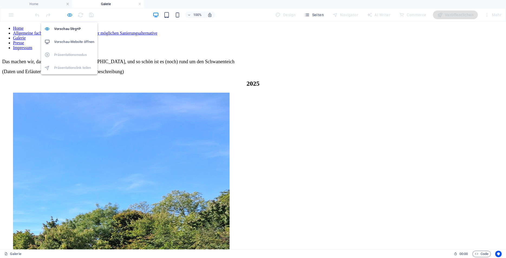
click at [69, 15] on icon "button" at bounding box center [70, 15] width 6 height 6
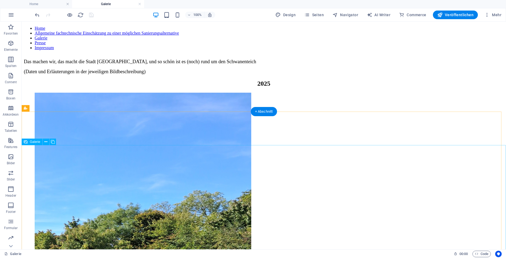
click at [73, 177] on li at bounding box center [143, 202] width 216 height 218
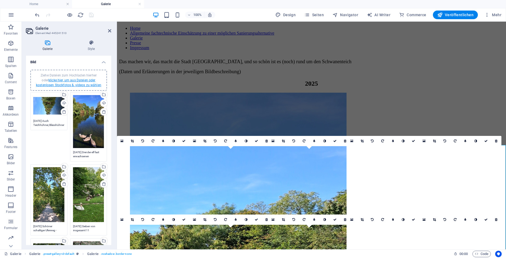
click at [67, 85] on link "klicke hier, um aus Dateien oder kostenlosen Stockfotos & -videos zu wählen" at bounding box center [68, 82] width 65 height 9
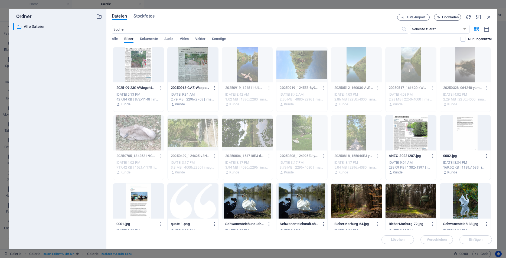
click at [451, 18] on span "Hochladen" at bounding box center [450, 17] width 17 height 3
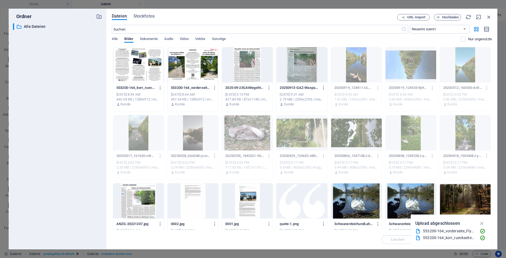
drag, startPoint x: 111, startPoint y: 104, endPoint x: 140, endPoint y: 72, distance: 43.7
click at [140, 72] on div "Dateien Stockfotos URL-Import Hochladen ​ Neueste zuerst Älteste zuerst Name (A…" at bounding box center [301, 129] width 391 height 241
click at [144, 71] on div at bounding box center [138, 64] width 51 height 35
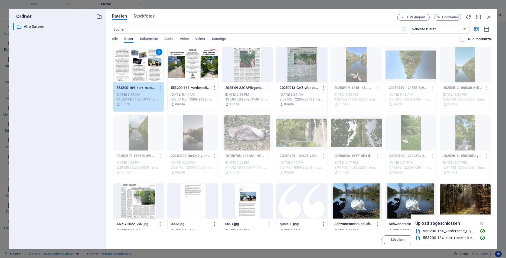
click at [142, 74] on div "1" at bounding box center [138, 64] width 51 height 35
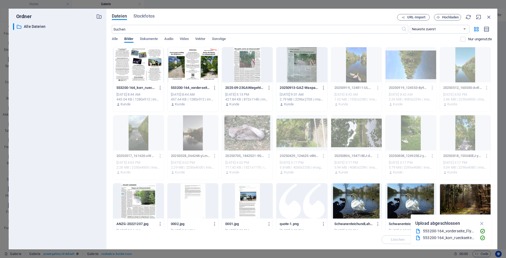
click at [187, 70] on div at bounding box center [192, 64] width 51 height 35
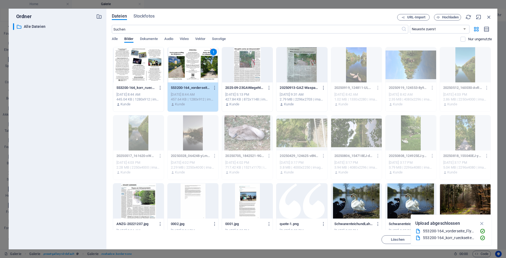
click at [149, 65] on div at bounding box center [138, 64] width 51 height 35
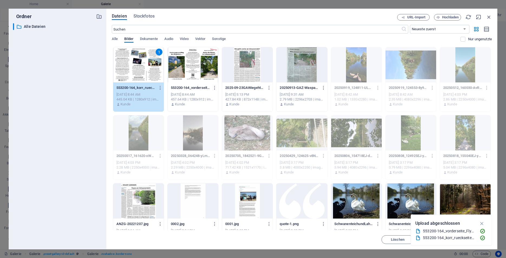
click at [196, 65] on div at bounding box center [192, 64] width 51 height 35
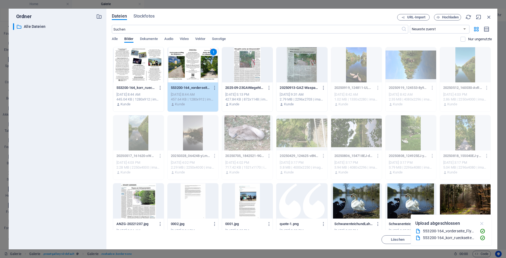
click at [483, 224] on icon "button" at bounding box center [482, 224] width 6 height 6
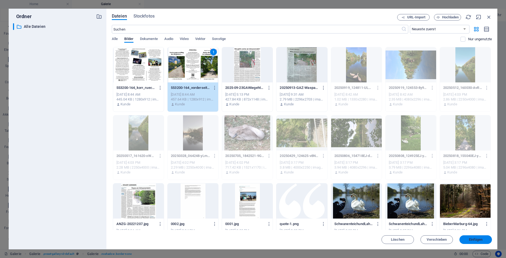
click at [479, 240] on span "Einfügen" at bounding box center [476, 239] width 14 height 3
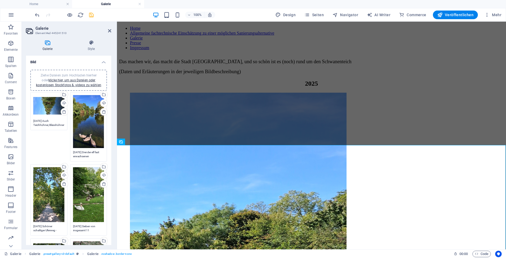
click at [71, 71] on div "Ziehe Dateien zum Hochladen hierher oder klicke hier, um aus Dateien oder koste…" at bounding box center [68, 80] width 77 height 21
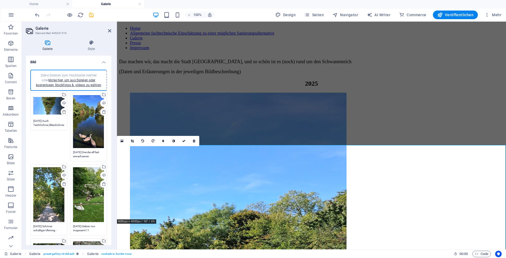
click at [48, 214] on div "Ziehe Dateien zum Hochladen hierher oder klicke hier, um aus Dateien oder koste…" at bounding box center [48, 194] width 31 height 55
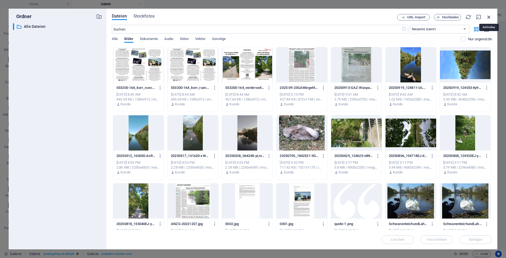
click at [487, 16] on icon "button" at bounding box center [489, 17] width 6 height 6
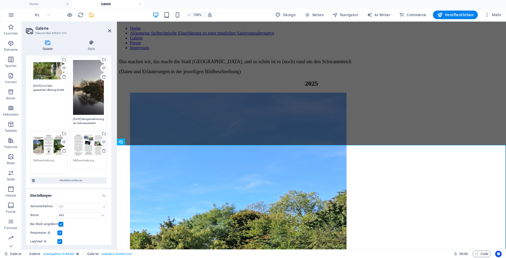
scroll to position [303, 0]
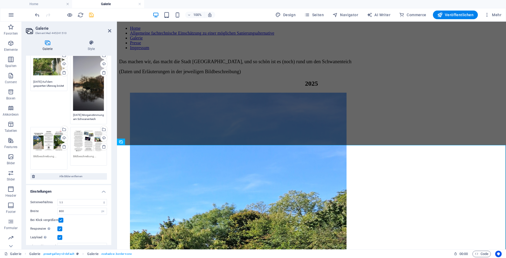
click at [39, 154] on textarea at bounding box center [48, 160] width 31 height 12
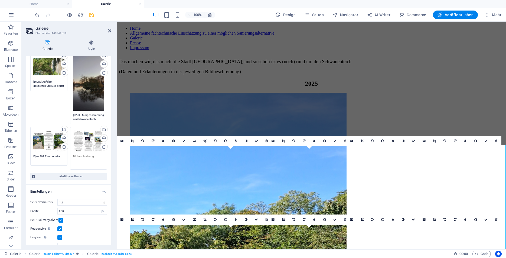
click at [75, 154] on textarea at bounding box center [88, 160] width 31 height 12
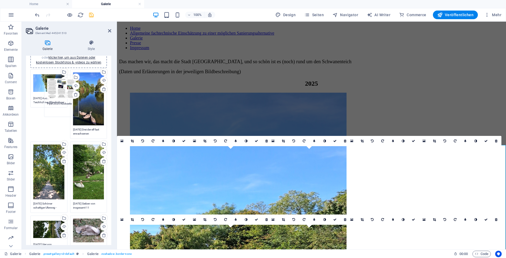
scroll to position [0, 0]
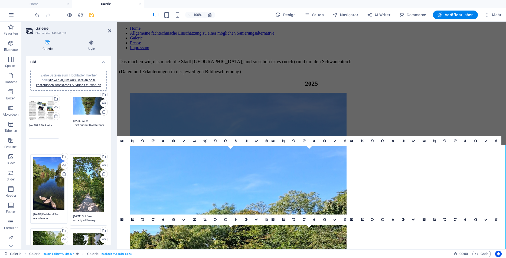
drag, startPoint x: 85, startPoint y: 111, endPoint x: 42, endPoint y: 98, distance: 45.1
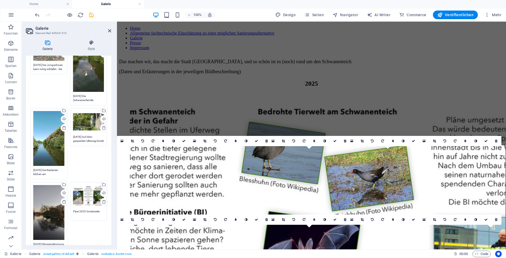
scroll to position [329, 0]
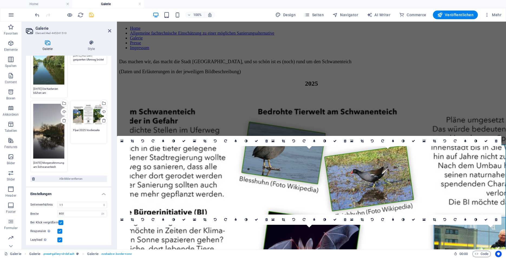
drag, startPoint x: 83, startPoint y: 118, endPoint x: 80, endPoint y: 115, distance: 4.2
click at [80, 128] on textarea "Flyer 2025 Vorderseite" at bounding box center [88, 134] width 31 height 12
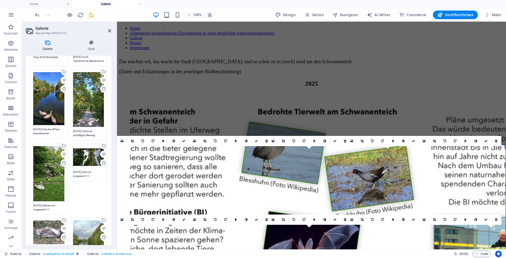
scroll to position [0, 0]
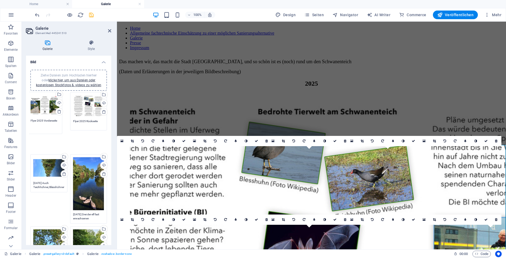
drag, startPoint x: 79, startPoint y: 87, endPoint x: 40, endPoint y: 95, distance: 40.2
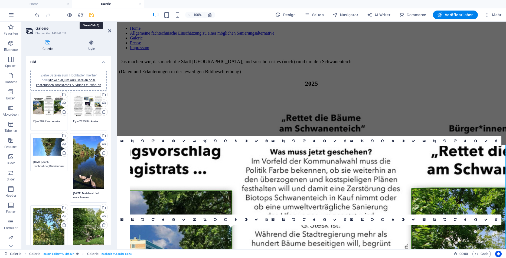
click at [92, 14] on icon "save" at bounding box center [91, 15] width 6 height 6
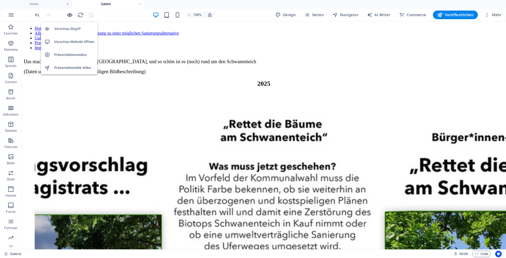
click at [68, 15] on icon "button" at bounding box center [70, 15] width 6 height 6
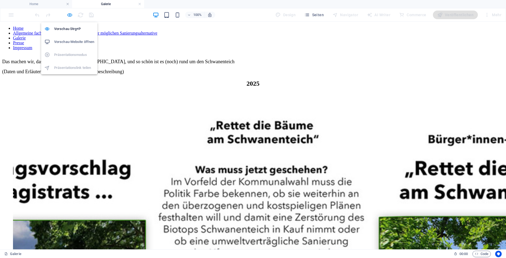
click at [69, 16] on icon "button" at bounding box center [70, 15] width 6 height 6
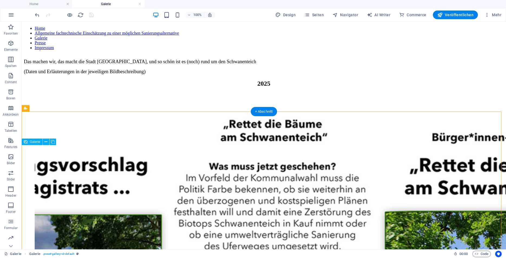
drag, startPoint x: 151, startPoint y: 176, endPoint x: 65, endPoint y: 183, distance: 86.8
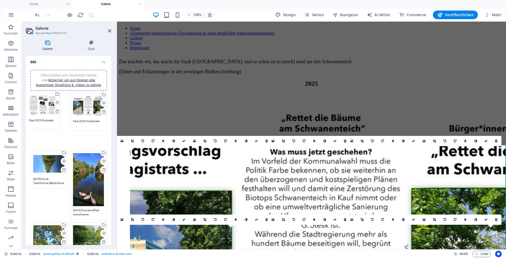
drag, startPoint x: 77, startPoint y: 103, endPoint x: 35, endPoint y: 103, distance: 41.9
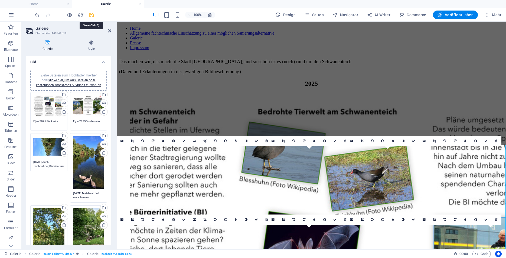
click at [91, 14] on icon "save" at bounding box center [91, 15] width 6 height 6
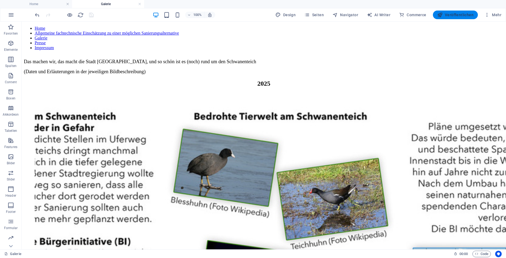
click at [464, 15] on span "Veröffentlichen" at bounding box center [455, 14] width 36 height 5
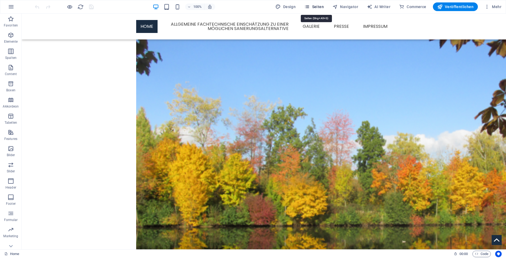
click at [318, 6] on span "Seiten" at bounding box center [313, 6] width 19 height 5
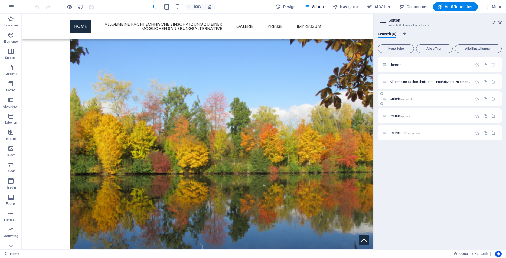
click at [394, 98] on span "Galerie /galerie-5" at bounding box center [400, 99] width 23 height 4
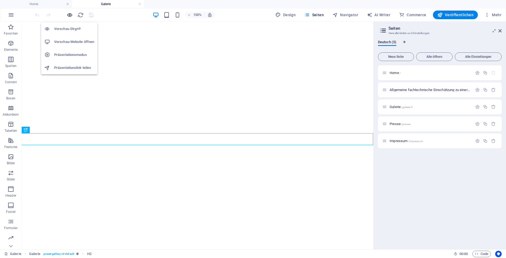
click at [69, 15] on icon "button" at bounding box center [70, 15] width 6 height 6
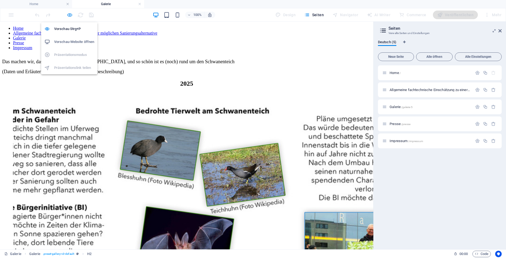
click at [70, 15] on icon "button" at bounding box center [70, 15] width 6 height 6
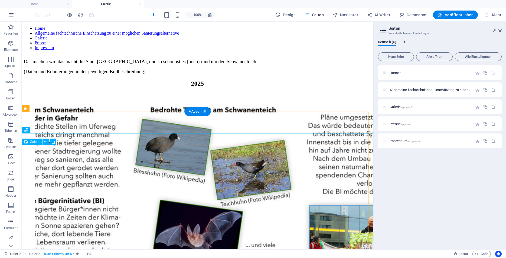
select select "4"
select select "px"
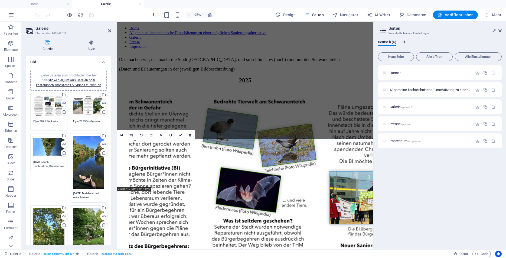
click at [68, 83] on div "Ziehe Dateien zum Hochladen hierher oder klicke hier, um aus Dateien oder koste…" at bounding box center [69, 80] width 70 height 15
click at [62, 83] on div "Ziehe Dateien zum Hochladen hierher oder klicke hier, um aus Dateien oder koste…" at bounding box center [69, 80] width 70 height 15
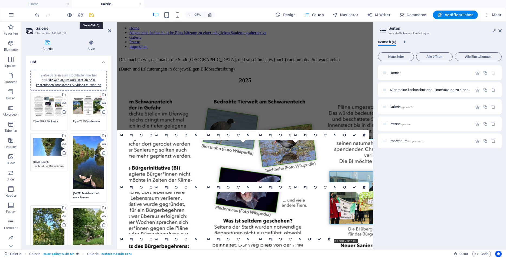
click at [90, 15] on icon "save" at bounding box center [91, 15] width 6 height 6
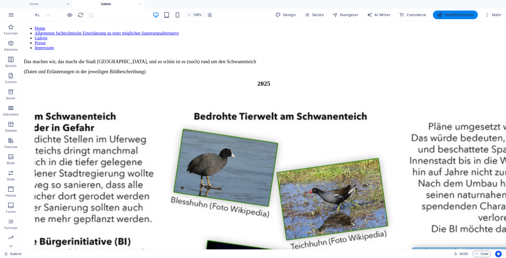
click at [456, 14] on span "Veröffentlichen" at bounding box center [455, 14] width 36 height 5
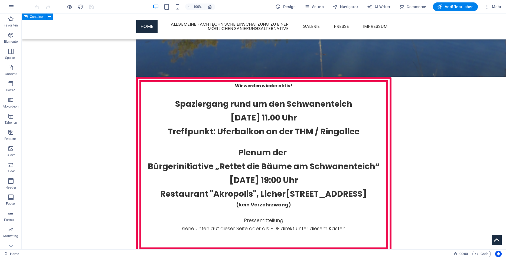
scroll to position [304, 0]
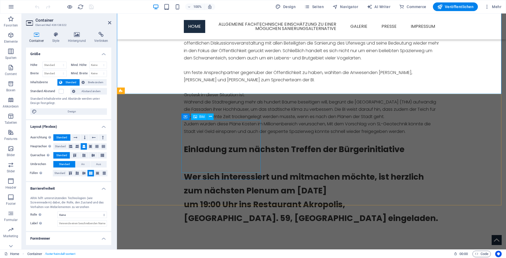
scroll to position [2431, 0]
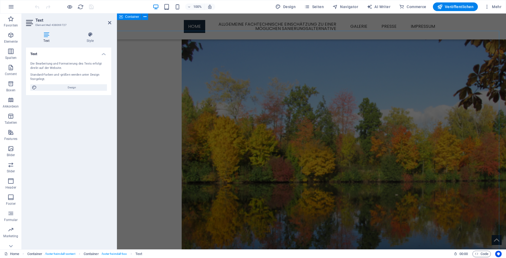
scroll to position [0, 2]
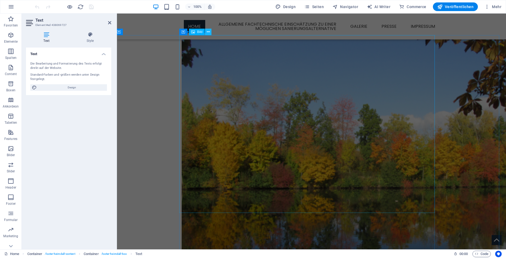
click at [208, 32] on icon at bounding box center [208, 32] width 3 height 6
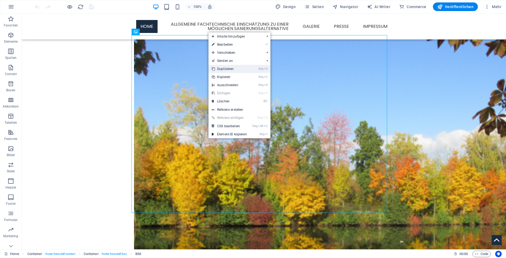
click at [227, 70] on link "Strg D Duplizieren" at bounding box center [229, 69] width 42 height 8
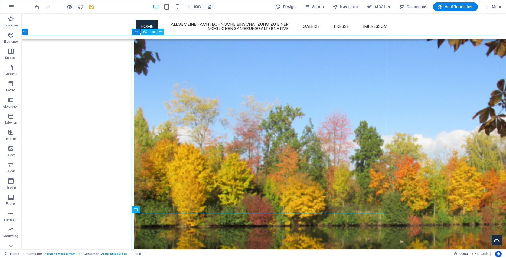
click at [160, 32] on icon at bounding box center [160, 32] width 3 height 6
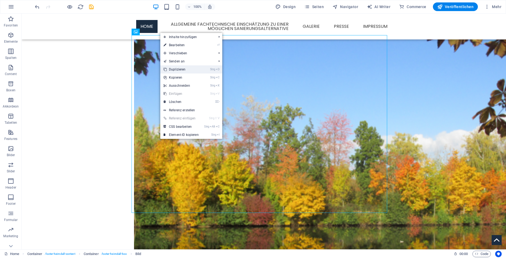
click at [179, 70] on link "Strg D Duplizieren" at bounding box center [181, 69] width 42 height 8
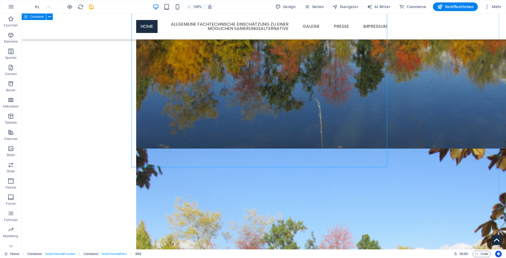
scroll to position [223, 2]
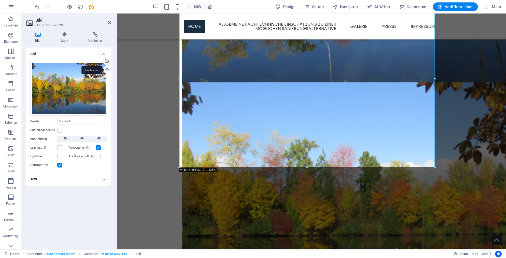
click at [107, 69] on div "Hochladen" at bounding box center [106, 70] width 8 height 8
click at [108, 60] on div "Wähle aus deinen Dateien, Stockfotos oder lade Dateien hoch" at bounding box center [106, 62] width 8 height 8
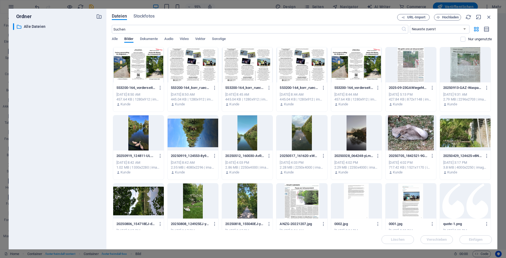
click at [143, 60] on div at bounding box center [138, 64] width 51 height 35
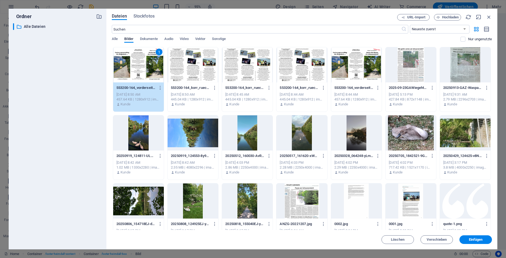
click at [143, 60] on div "1" at bounding box center [138, 64] width 51 height 35
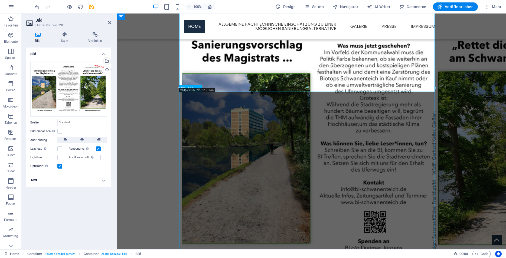
scroll to position [303, 2]
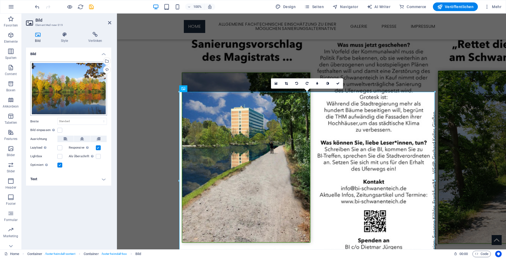
click at [91, 113] on div "Ziehe Dateien zum Hochladen hierher oder klicke hier, um aus Dateien oder koste…" at bounding box center [68, 89] width 77 height 54
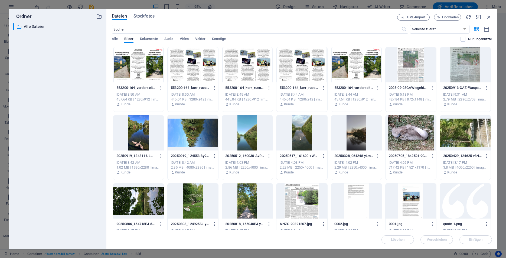
click at [239, 73] on div at bounding box center [247, 64] width 51 height 35
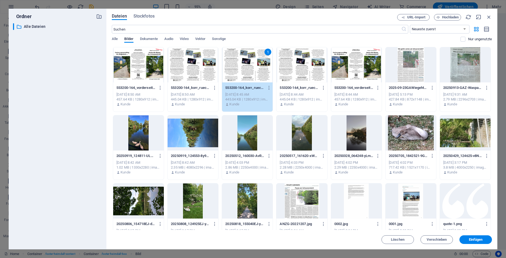
click at [239, 73] on div "1" at bounding box center [247, 64] width 51 height 35
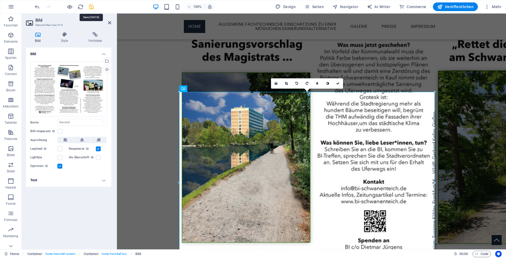
click at [91, 7] on icon "save" at bounding box center [91, 7] width 6 height 6
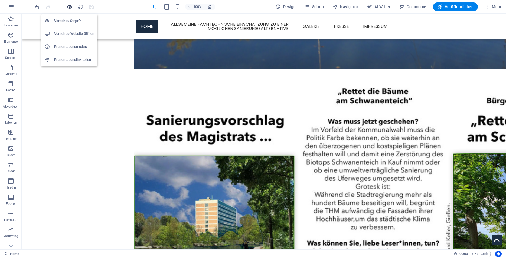
click at [70, 5] on icon "button" at bounding box center [70, 7] width 6 height 6
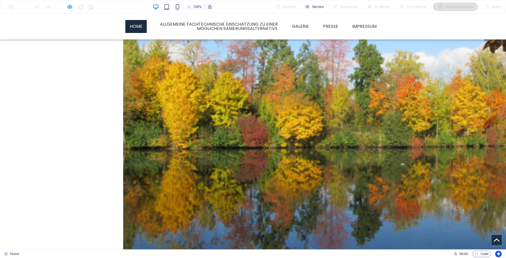
scroll to position [85, 2]
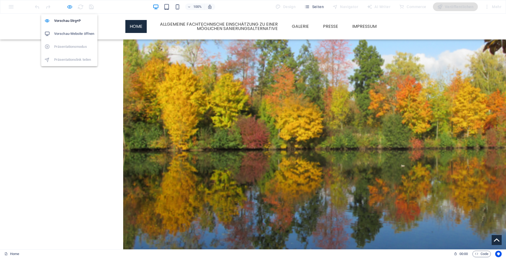
click at [70, 7] on icon "button" at bounding box center [70, 7] width 6 height 6
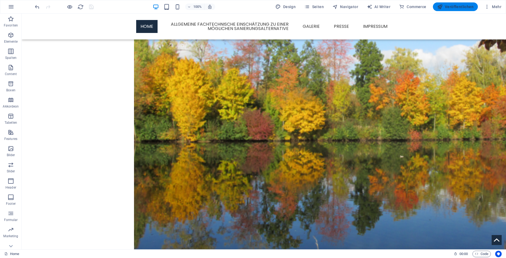
click at [466, 8] on span "Veröffentlichen" at bounding box center [455, 6] width 36 height 5
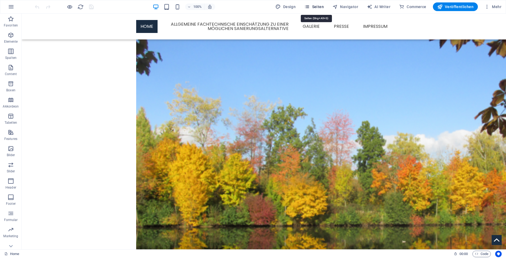
click at [319, 5] on span "Seiten" at bounding box center [313, 6] width 19 height 5
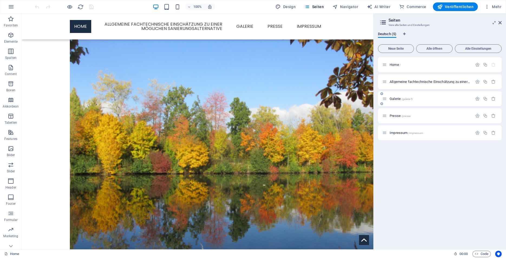
click at [395, 97] on div "Galerie /galerie-5" at bounding box center [427, 99] width 90 height 6
click at [395, 99] on span "Galerie /galerie-5" at bounding box center [400, 99] width 23 height 4
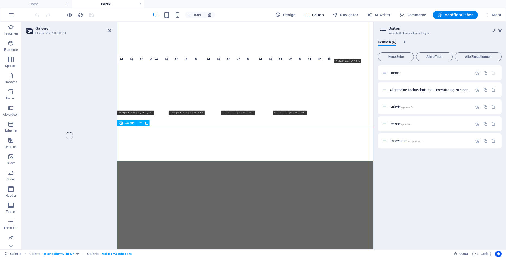
select select "4"
select select "px"
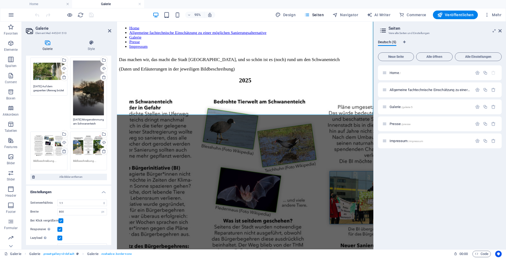
scroll to position [190, 0]
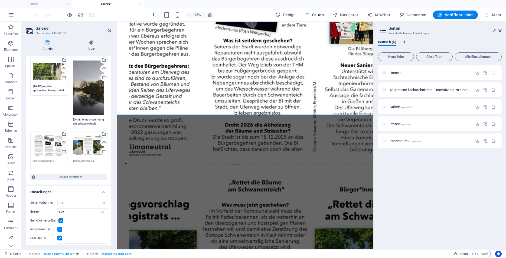
click at [62, 149] on icon at bounding box center [64, 151] width 4 height 4
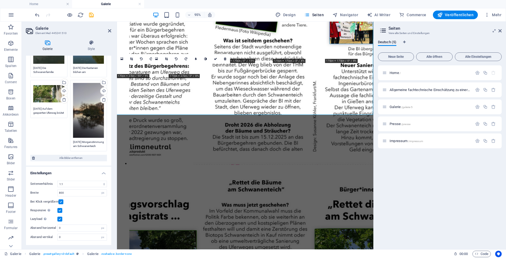
scroll to position [299, 0]
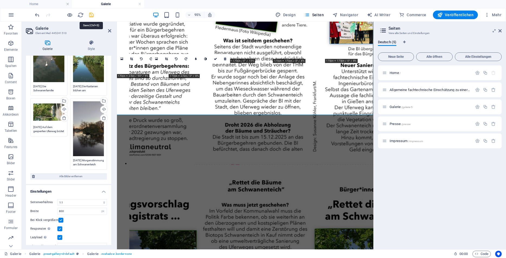
click at [93, 15] on icon "save" at bounding box center [91, 15] width 6 height 6
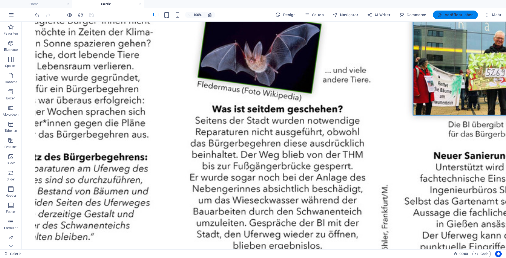
click at [453, 13] on span "Veröffentlichen" at bounding box center [455, 14] width 36 height 5
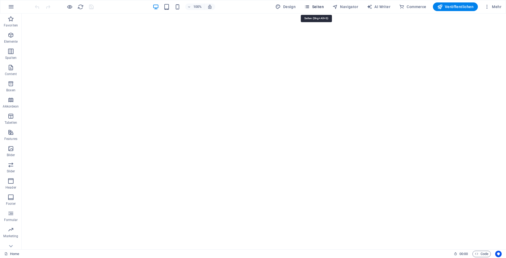
click at [321, 7] on span "Seiten" at bounding box center [313, 6] width 19 height 5
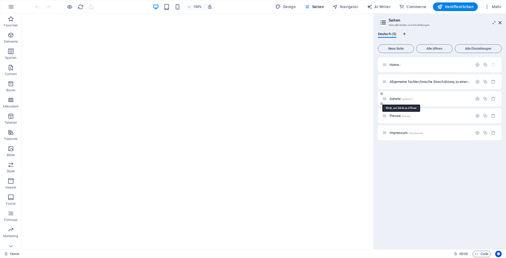
click at [397, 98] on span "Galerie /galerie-5" at bounding box center [400, 99] width 23 height 4
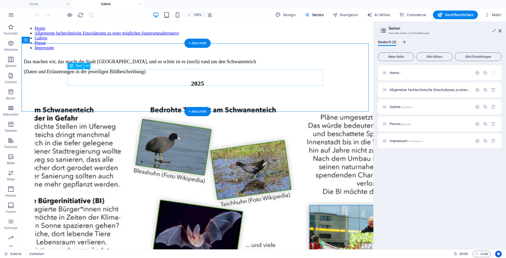
click at [68, 74] on div "Das machen wir, das macht die Stadt Gießen, und so schön ist es (noch) rund um …" at bounding box center [197, 67] width 347 height 16
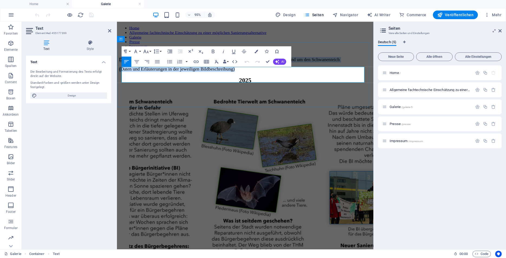
drag, startPoint x: 122, startPoint y: 74, endPoint x: 278, endPoint y: 83, distance: 155.8
click at [278, 75] on div "Das machen wir, das macht die Stadt Gießen, und so schön ist es (noch) rund um …" at bounding box center [251, 67] width 265 height 16
click at [150, 52] on button "Font Size" at bounding box center [147, 51] width 10 height 10
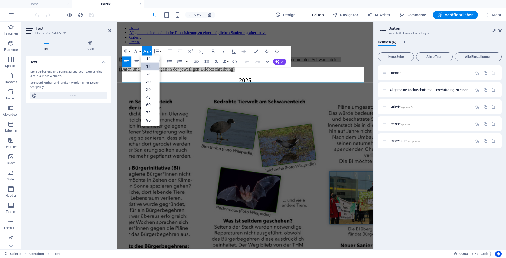
scroll to position [44, 0]
click at [149, 73] on link "24" at bounding box center [150, 74] width 18 height 8
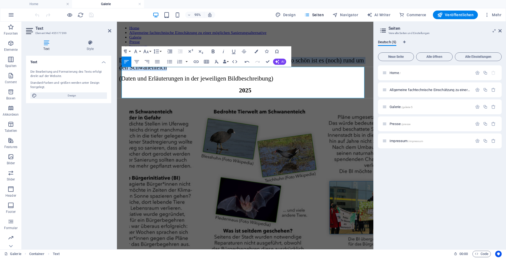
click at [212, 51] on icon "button" at bounding box center [213, 52] width 3 height 4
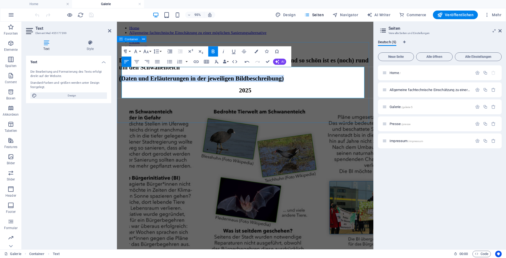
drag, startPoint x: 327, startPoint y: 96, endPoint x: 117, endPoint y: 99, distance: 210.8
click at [119, 85] on div "Das machen wir, das macht die Stadt Gießen, und so schön ist es (noch) rund um …" at bounding box center [251, 72] width 265 height 26
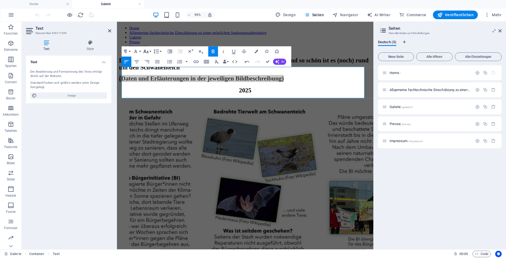
click at [150, 51] on button "Font Size" at bounding box center [147, 51] width 10 height 10
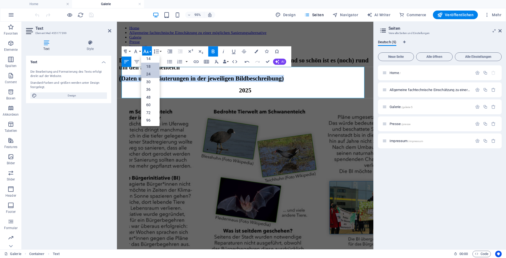
click at [150, 65] on link "18" at bounding box center [150, 66] width 18 height 8
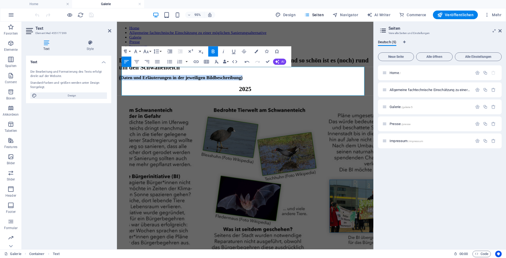
click at [214, 51] on icon "button" at bounding box center [213, 51] width 6 height 6
click at [165, 84] on div "Das machen wir, das macht die Stadt Gießen, und so schön ist es (noch) rund um …" at bounding box center [251, 71] width 265 height 25
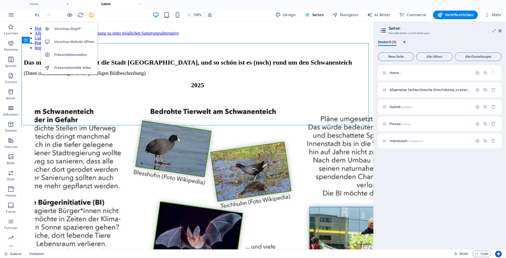
click at [63, 29] on h6 "Vorschau Strg+P" at bounding box center [74, 29] width 40 height 6
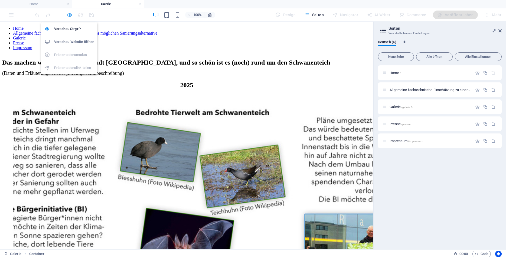
click at [68, 15] on icon "button" at bounding box center [70, 15] width 6 height 6
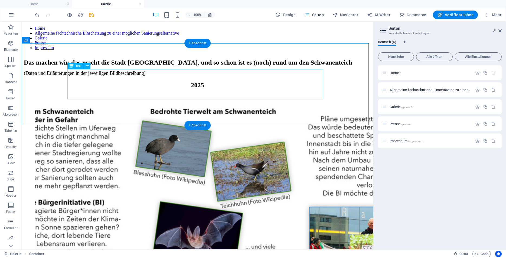
click at [144, 76] on div "Das machen wir, das macht die Stadt Gießen, und so schön ist es (noch) rund um …" at bounding box center [197, 67] width 347 height 17
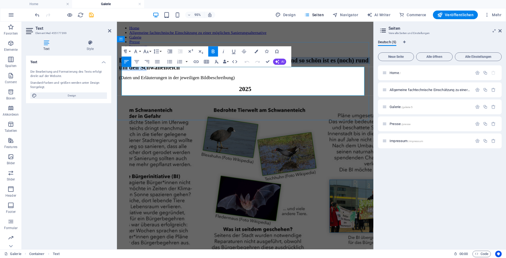
drag, startPoint x: 122, startPoint y: 75, endPoint x: 221, endPoint y: 85, distance: 99.8
click at [221, 74] on p "Das machen wir, das macht die Stadt Gießen, und so schön ist es (noch) rund um …" at bounding box center [251, 66] width 265 height 15
click at [150, 52] on button "Font Size" at bounding box center [147, 51] width 10 height 10
click at [150, 64] on link "18" at bounding box center [150, 66] width 18 height 8
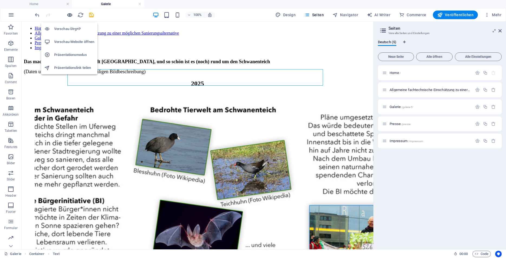
click at [71, 15] on icon "button" at bounding box center [70, 15] width 6 height 6
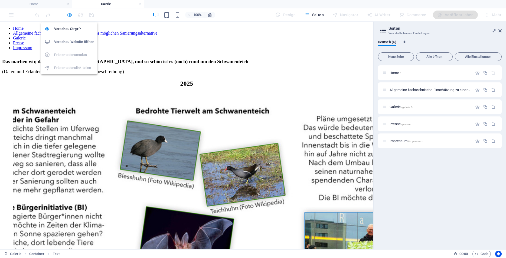
click at [70, 14] on icon "button" at bounding box center [70, 15] width 6 height 6
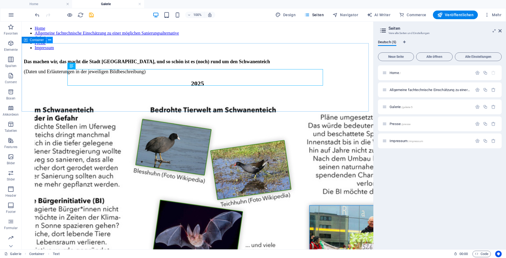
click at [50, 42] on icon at bounding box center [49, 40] width 3 height 6
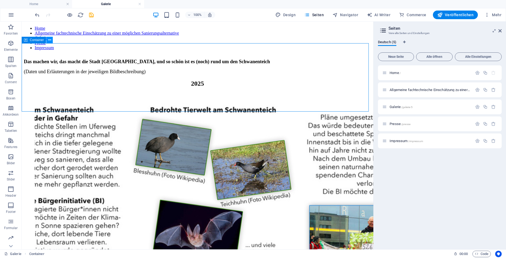
click at [51, 41] on icon at bounding box center [49, 40] width 3 height 6
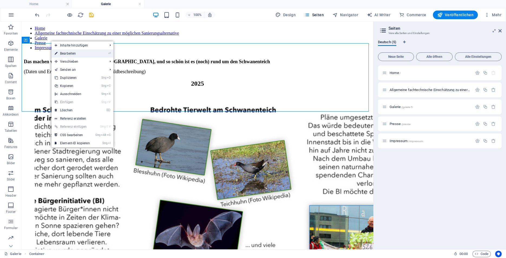
click at [61, 52] on link "⏎ Bearbeiten" at bounding box center [72, 54] width 42 height 8
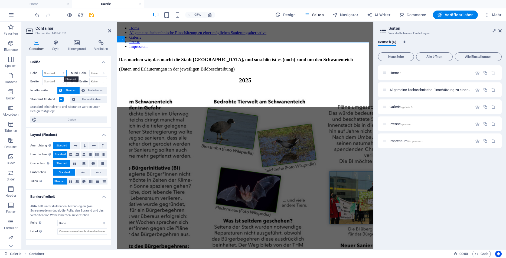
click at [43, 70] on select "Standard px rem % vh vw" at bounding box center [55, 73] width 24 height 6
click at [61, 73] on select "Standard px rem % vh vw" at bounding box center [55, 73] width 24 height 6
click at [90, 70] on select "Keine px rem % vh vw" at bounding box center [98, 73] width 17 height 6
click option "Keine" at bounding box center [0, 0] width 0 height 0
select select "DISABLED_OPTION_VALUE"
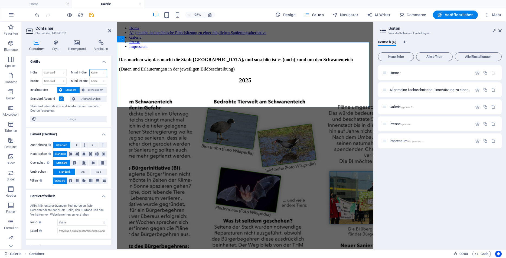
scroll to position [0, 0]
click at [191, 75] on div "Das machen wir, das macht die Stadt Gießen, und so schön ist es (noch) rund um …" at bounding box center [251, 67] width 265 height 16
click at [78, 42] on icon at bounding box center [77, 42] width 24 height 5
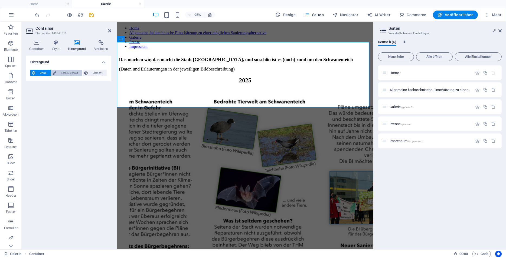
click at [66, 72] on span "Farbe / Verlauf" at bounding box center [69, 73] width 23 height 6
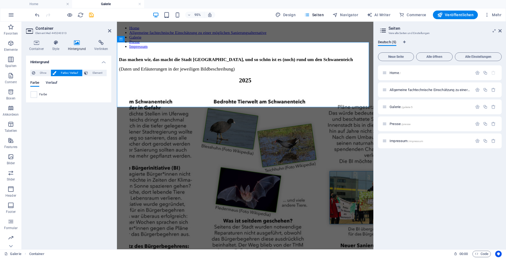
click at [52, 83] on span "Verlauf" at bounding box center [52, 84] width 12 height 8
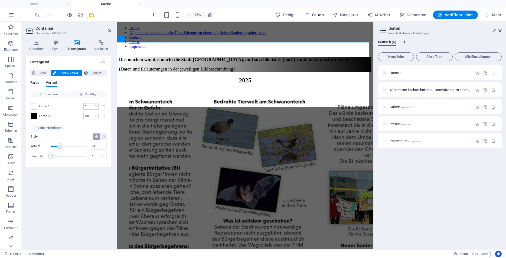
click at [36, 84] on span "Farbe" at bounding box center [34, 84] width 9 height 8
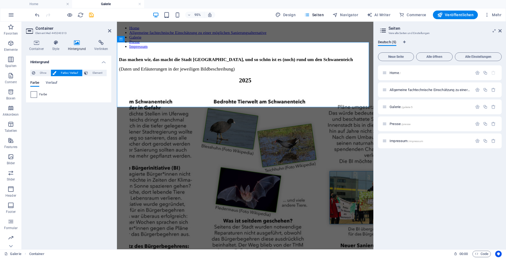
click at [34, 95] on span at bounding box center [34, 95] width 6 height 6
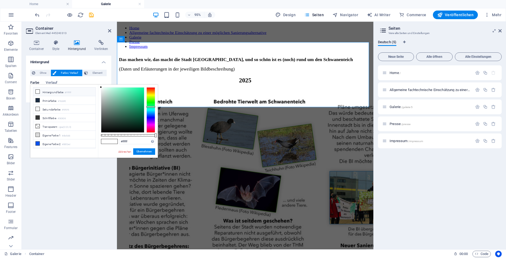
drag, startPoint x: 152, startPoint y: 87, endPoint x: 148, endPoint y: 107, distance: 20.4
click at [148, 107] on div at bounding box center [150, 106] width 9 height 1
click at [143, 153] on button "Übernehmen" at bounding box center [144, 152] width 22 height 6
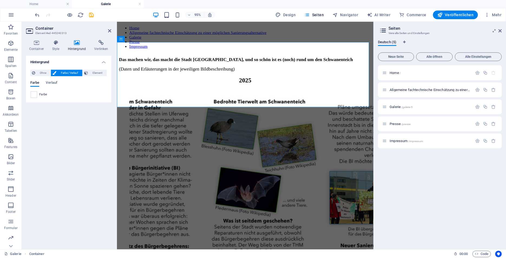
click at [63, 73] on span "Farbe / Verlauf" at bounding box center [69, 73] width 23 height 6
click at [35, 94] on span at bounding box center [34, 95] width 6 height 6
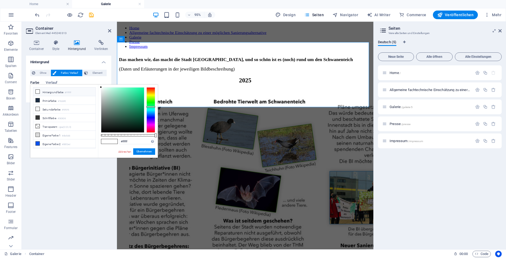
click at [35, 92] on span at bounding box center [37, 92] width 4 height 4
click at [38, 92] on icon at bounding box center [38, 92] width 4 height 4
drag, startPoint x: 152, startPoint y: 107, endPoint x: 152, endPoint y: 104, distance: 3.0
click at [152, 104] on div at bounding box center [150, 104] width 9 height 1
click at [108, 142] on span at bounding box center [105, 141] width 8 height 5
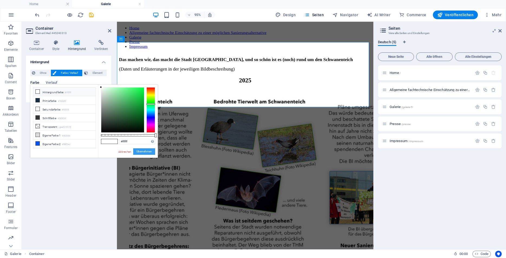
click at [145, 153] on button "Übernehmen" at bounding box center [144, 152] width 22 height 6
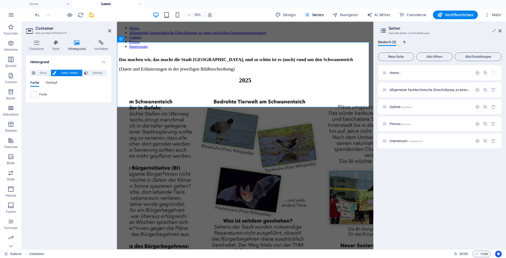
click at [34, 84] on span "Farbe" at bounding box center [34, 84] width 9 height 8
click at [33, 97] on span at bounding box center [34, 95] width 6 height 6
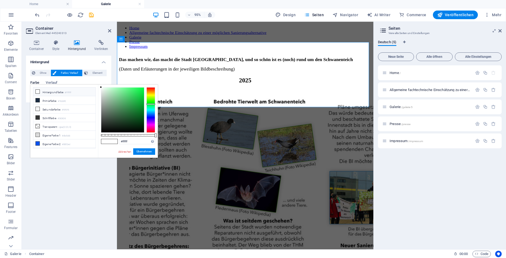
click at [37, 92] on icon at bounding box center [38, 92] width 4 height 4
click at [47, 125] on li "Transparent rgba(0,0,0,.0)" at bounding box center [64, 126] width 62 height 9
type input "rgba(0, 0, 0, 0)"
drag, startPoint x: 150, startPoint y: 87, endPoint x: 149, endPoint y: 103, distance: 15.4
click at [149, 103] on div at bounding box center [150, 102] width 9 height 1
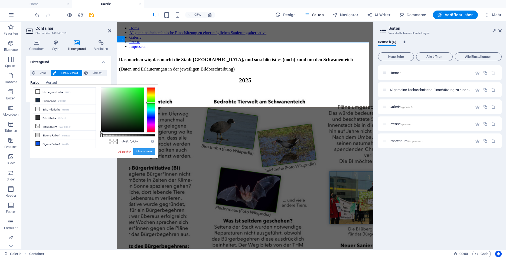
click at [143, 150] on button "Übernehmen" at bounding box center [144, 152] width 22 height 6
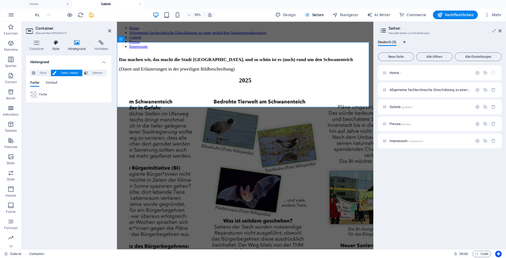
click at [55, 50] on h4 "Style" at bounding box center [57, 45] width 16 height 11
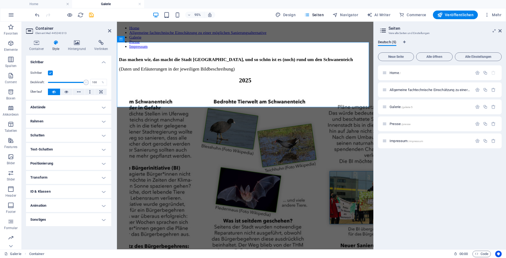
click at [104, 107] on h4 "Abstände" at bounding box center [68, 107] width 85 height 13
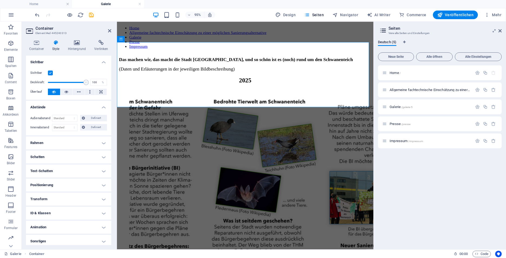
click at [99, 170] on h4 "Text-Schatten" at bounding box center [68, 171] width 85 height 13
click at [40, 45] on icon at bounding box center [36, 42] width 21 height 5
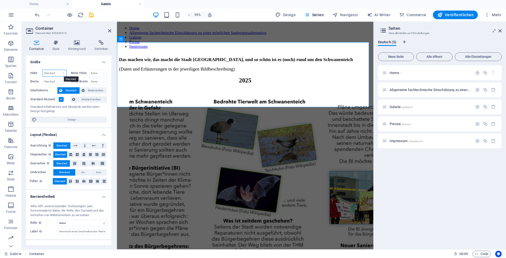
click at [43, 70] on select "Standard px rem % vh vw" at bounding box center [55, 73] width 24 height 6
select select "px"
click option "px" at bounding box center [0, 0] width 0 height 0
type input "253"
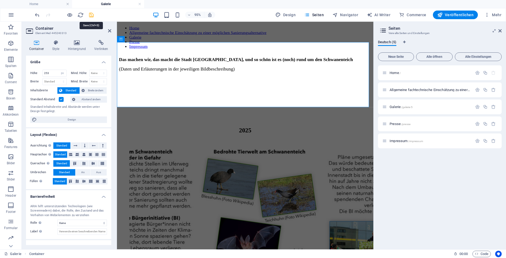
click at [92, 15] on icon "save" at bounding box center [91, 15] width 6 height 6
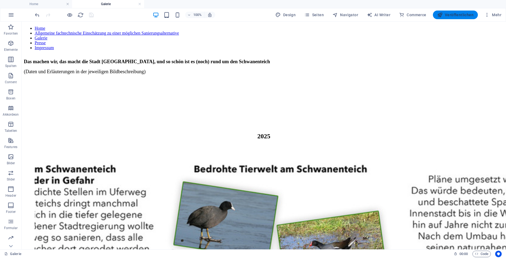
click at [456, 15] on span "Veröffentlichen" at bounding box center [455, 14] width 36 height 5
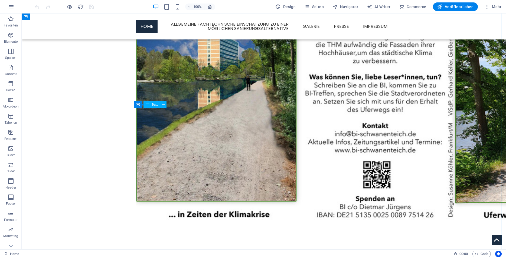
scroll to position [470, 0]
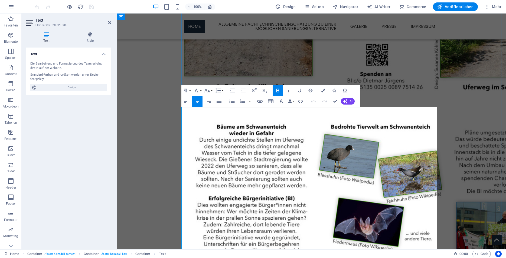
scroll to position [470, 0]
drag, startPoint x: 211, startPoint y: 143, endPoint x: 208, endPoint y: 114, distance: 29.1
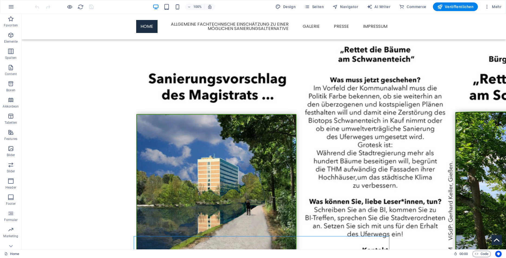
scroll to position [341, 0]
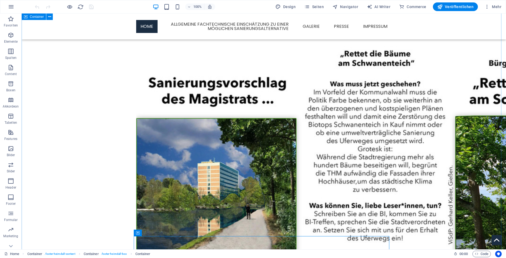
drag, startPoint x: 167, startPoint y: 118, endPoint x: 108, endPoint y: 112, distance: 59.3
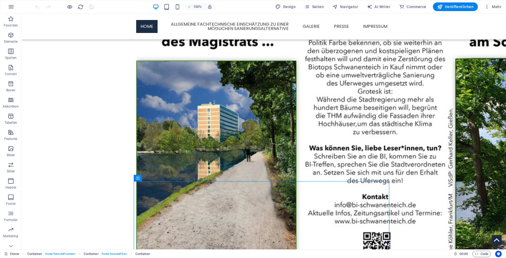
scroll to position [405, 0]
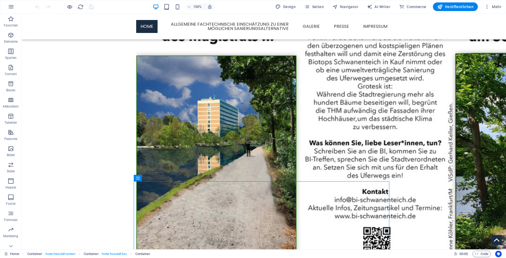
drag, startPoint x: 159, startPoint y: 247, endPoint x: 137, endPoint y: 223, distance: 32.4
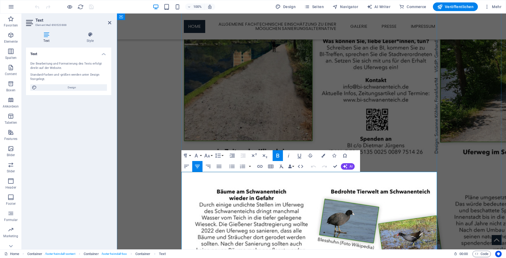
drag, startPoint x: 200, startPoint y: 190, endPoint x: 195, endPoint y: 89, distance: 101.8
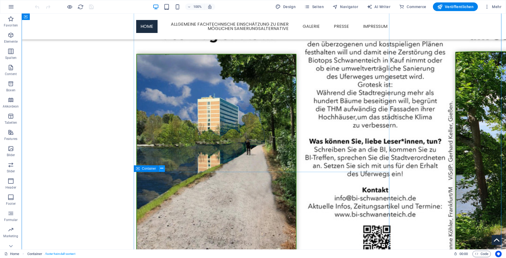
click at [160, 169] on icon at bounding box center [161, 169] width 3 height 6
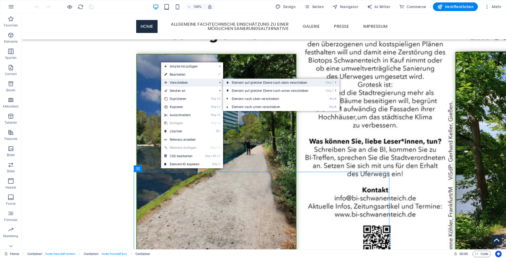
click at [238, 84] on link "Strg ⇧ ⬆ Element auf gleicher Ebene nach oben verschieben" at bounding box center [271, 83] width 96 height 8
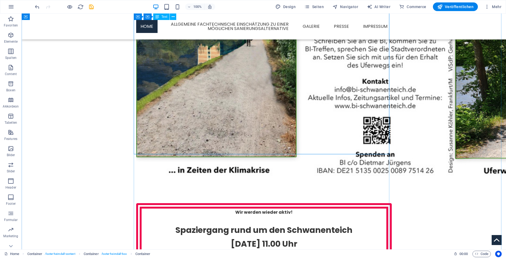
scroll to position [354, 0]
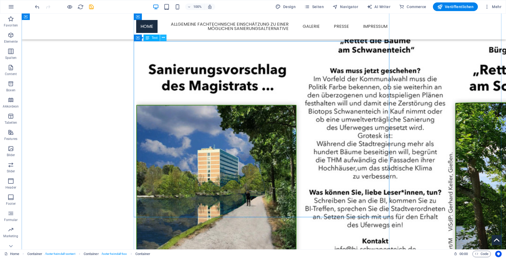
click at [162, 37] on icon at bounding box center [163, 38] width 3 height 6
click at [160, 37] on icon at bounding box center [161, 38] width 3 height 6
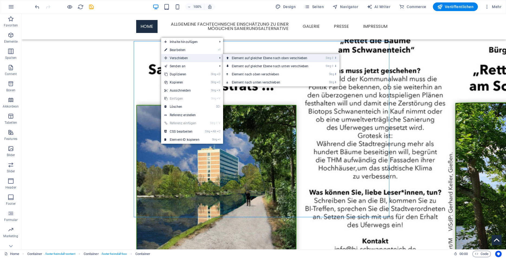
click at [241, 60] on link "Strg ⇧ ⬆ Element auf gleicher Ebene nach oben verschieben" at bounding box center [271, 58] width 96 height 8
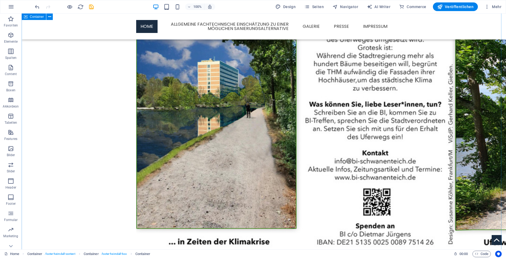
scroll to position [630, 0]
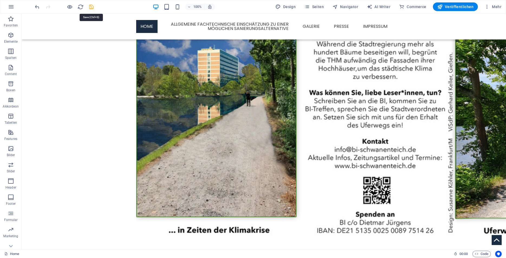
click at [91, 8] on icon "save" at bounding box center [91, 7] width 6 height 6
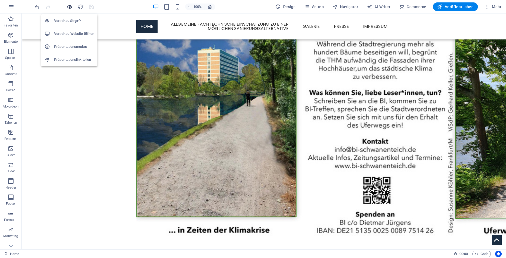
click at [70, 6] on icon "button" at bounding box center [70, 7] width 6 height 6
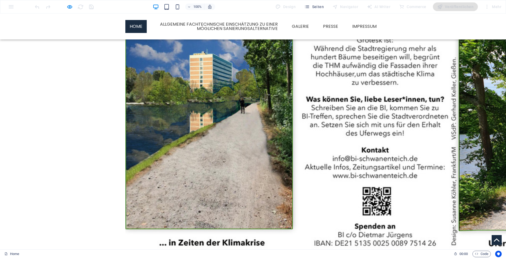
scroll to position [648, 0]
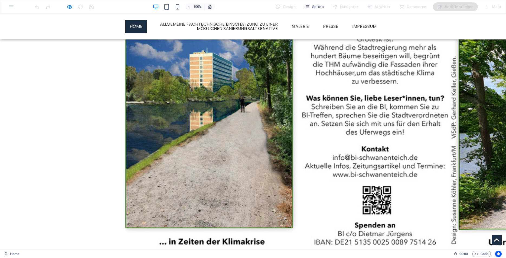
click at [69, 7] on icon "button" at bounding box center [70, 7] width 6 height 6
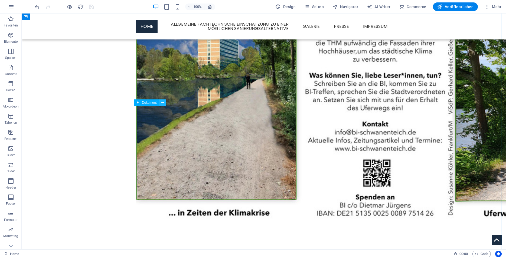
click at [163, 103] on icon at bounding box center [162, 103] width 3 height 6
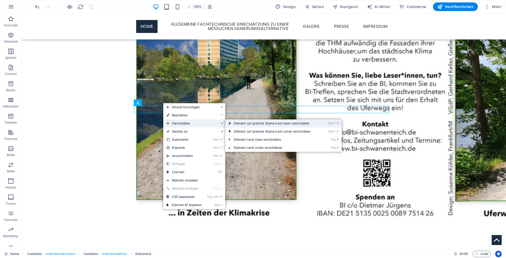
click at [243, 122] on link "Strg ⇧ ⬆ Element auf gleicher Ebene nach oben verschieben" at bounding box center [273, 124] width 96 height 8
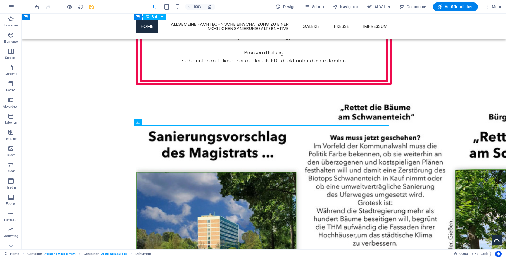
scroll to position [446, 0]
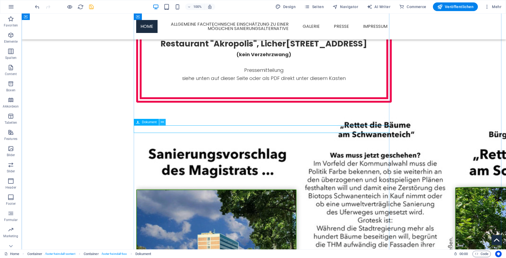
click at [163, 122] on icon at bounding box center [162, 123] width 3 height 6
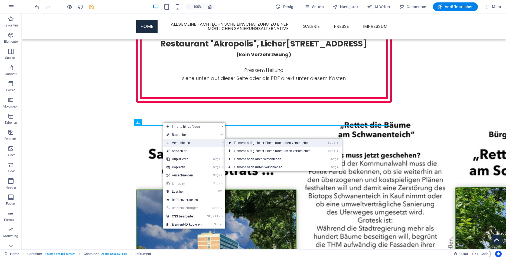
click at [240, 143] on link "Strg ⇧ ⬆ Element auf gleicher Ebene nach oben verschieben" at bounding box center [273, 143] width 96 height 8
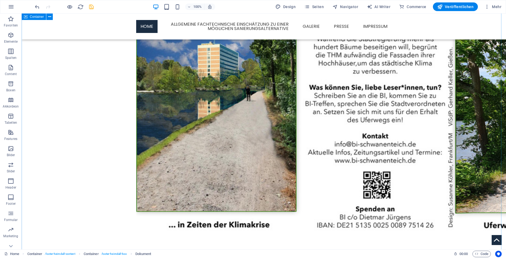
scroll to position [644, 0]
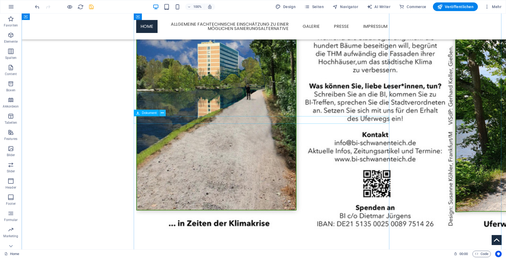
click at [161, 112] on icon at bounding box center [162, 113] width 3 height 6
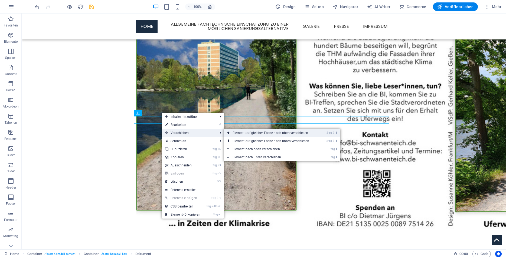
click at [252, 132] on link "Strg ⇧ ⬆ Element auf gleicher Ebene nach oben verschieben" at bounding box center [272, 133] width 96 height 8
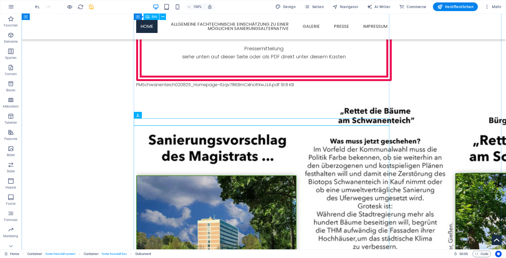
scroll to position [453, 0]
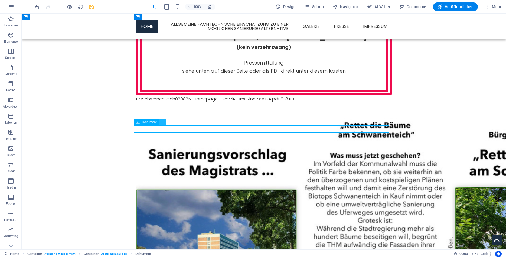
click at [162, 121] on icon at bounding box center [162, 123] width 3 height 6
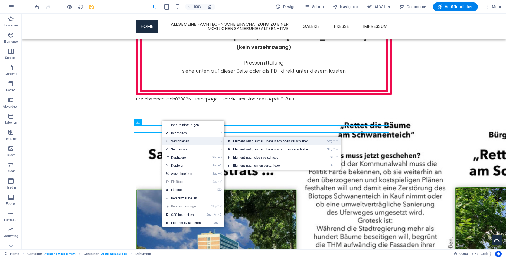
click at [239, 140] on link "Strg ⇧ ⬆ Element auf gleicher Ebene nach oben verschieben" at bounding box center [272, 141] width 96 height 8
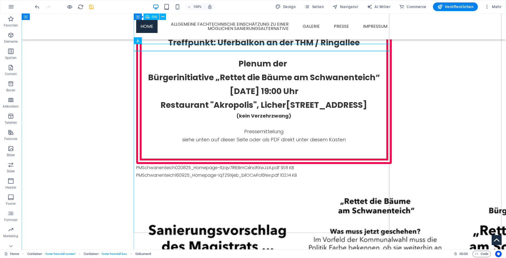
scroll to position [271, 0]
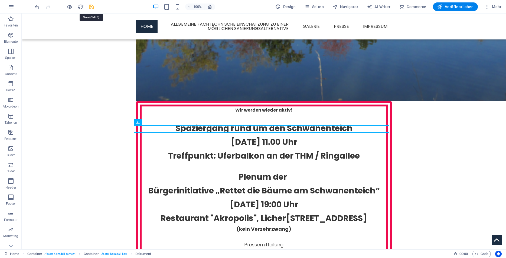
click at [92, 6] on icon "save" at bounding box center [91, 7] width 6 height 6
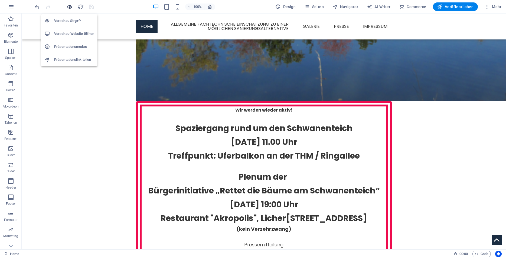
click at [69, 6] on icon "button" at bounding box center [70, 7] width 6 height 6
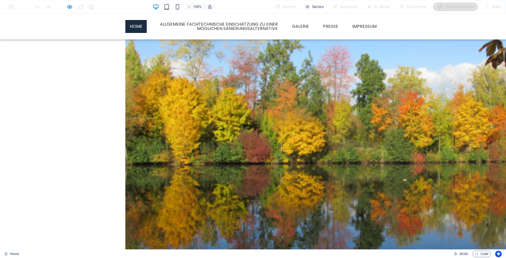
scroll to position [71, 0]
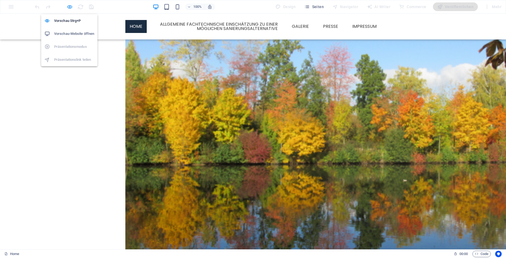
click at [70, 6] on icon "button" at bounding box center [70, 7] width 6 height 6
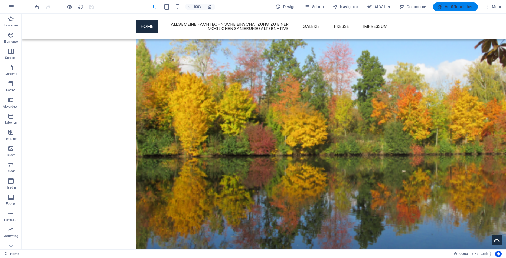
click at [447, 6] on span "Veröffentlichen" at bounding box center [455, 6] width 36 height 5
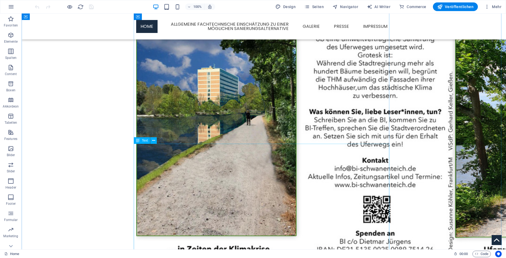
scroll to position [627, 0]
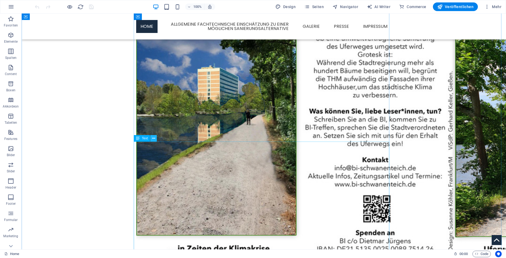
click at [153, 138] on icon at bounding box center [153, 139] width 3 height 6
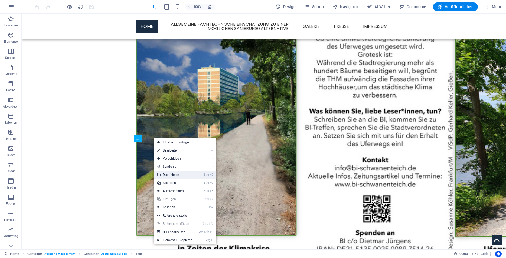
click at [166, 174] on link "Strg D Duplizieren" at bounding box center [175, 175] width 42 height 8
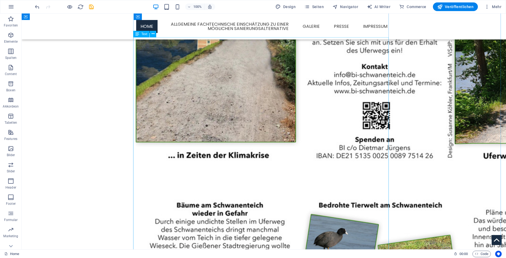
scroll to position [731, 1]
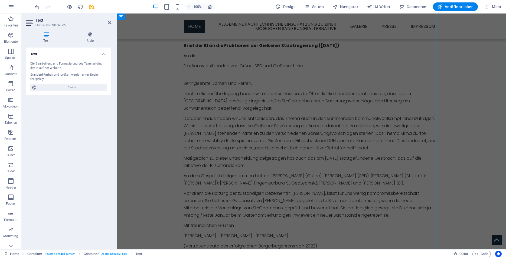
scroll to position [3672, 0]
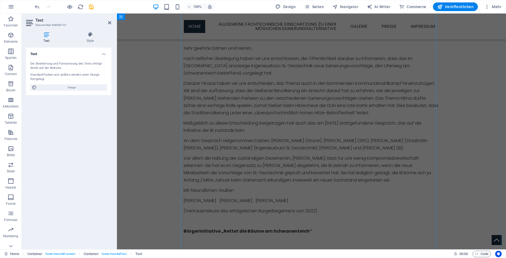
drag, startPoint x: 182, startPoint y: 64, endPoint x: 320, endPoint y: -5, distance: 154.6
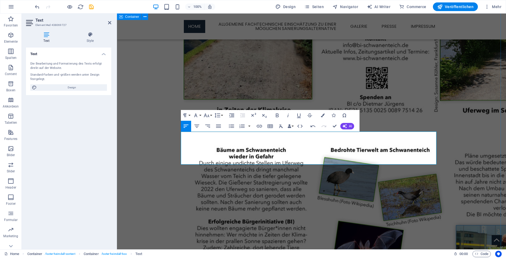
scroll to position [638, 0]
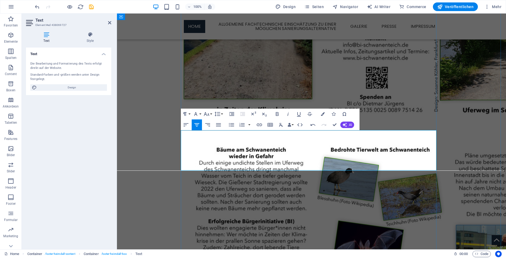
drag, startPoint x: 276, startPoint y: 156, endPoint x: 344, endPoint y: 159, distance: 68.2
click at [221, 113] on button "Line Height" at bounding box center [218, 114] width 10 height 11
click at [204, 113] on icon "button" at bounding box center [206, 114] width 6 height 6
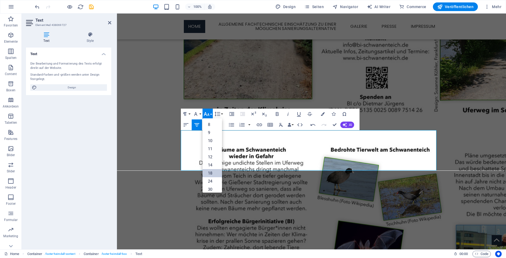
click at [210, 174] on link "18" at bounding box center [211, 173] width 19 height 8
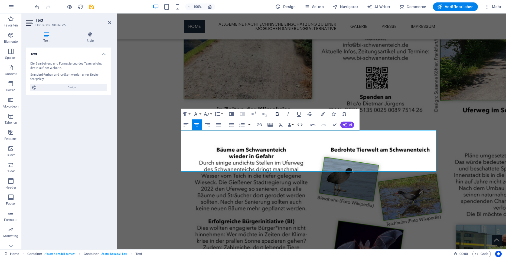
click at [277, 113] on icon "button" at bounding box center [277, 114] width 6 height 6
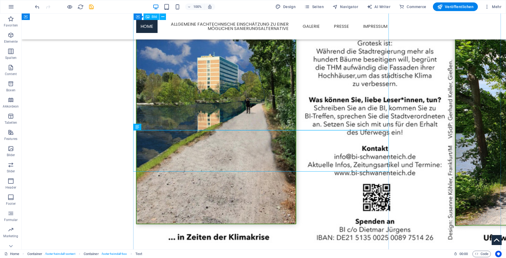
scroll to position [638, 0]
click at [152, 127] on icon at bounding box center [153, 127] width 3 height 6
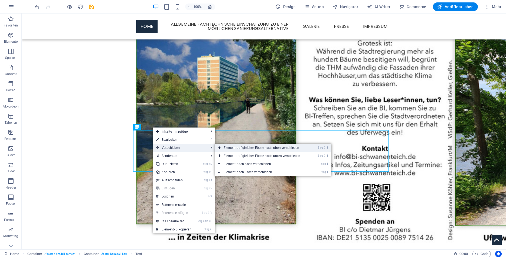
click at [223, 147] on link "Strg ⇧ ⬆ Element auf gleicher Ebene nach oben verschieben" at bounding box center [263, 148] width 96 height 8
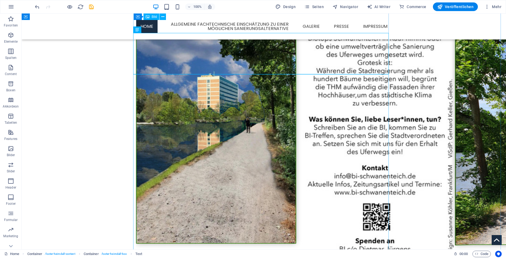
scroll to position [478, 0]
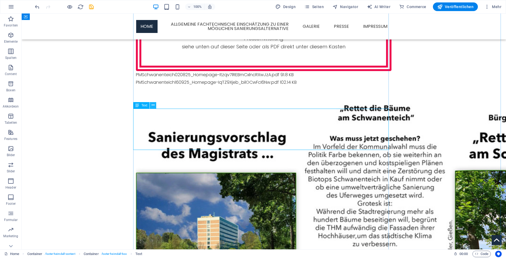
click at [153, 106] on icon at bounding box center [153, 106] width 3 height 6
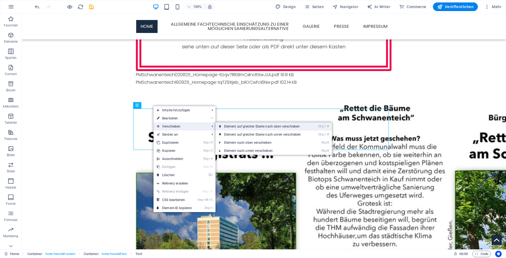
click at [239, 129] on link "Strg ⇧ ⬆ Element auf gleicher Ebene nach oben verschieben" at bounding box center [263, 127] width 96 height 8
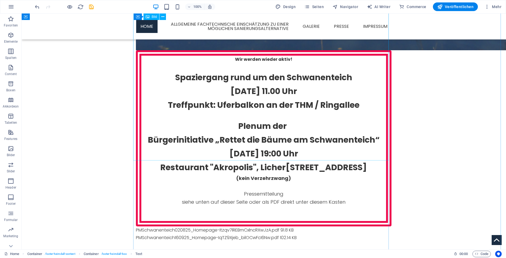
scroll to position [295, 0]
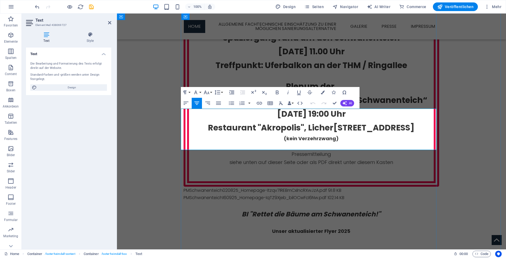
click at [292, 220] on p at bounding box center [310, 223] width 255 height 7
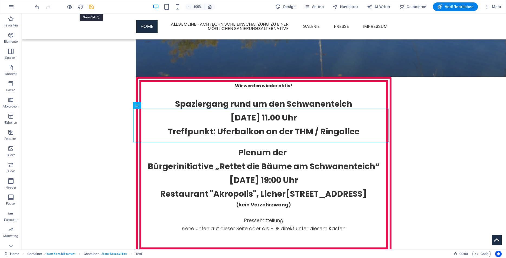
click at [92, 6] on icon "save" at bounding box center [91, 7] width 6 height 6
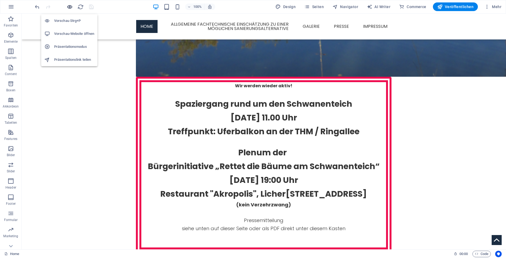
click at [70, 8] on icon "button" at bounding box center [70, 7] width 6 height 6
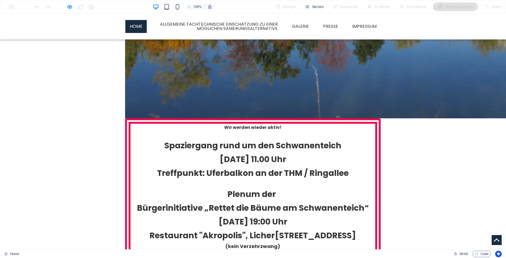
scroll to position [268, 0]
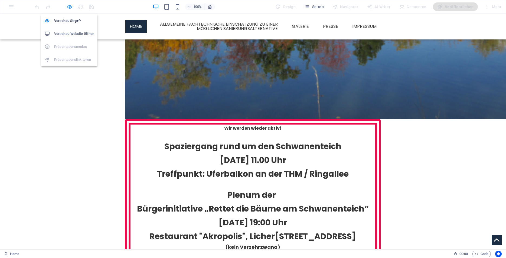
click at [69, 7] on icon "button" at bounding box center [70, 7] width 6 height 6
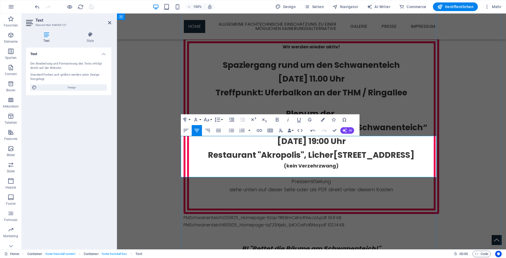
drag, startPoint x: 268, startPoint y: 164, endPoint x: 361, endPoint y: 163, distance: 93.3
click at [361, 255] on p "Unser aktualisierter Flyer 2025" at bounding box center [310, 259] width 255 height 8
click at [211, 120] on button "Font Size" at bounding box center [207, 119] width 10 height 11
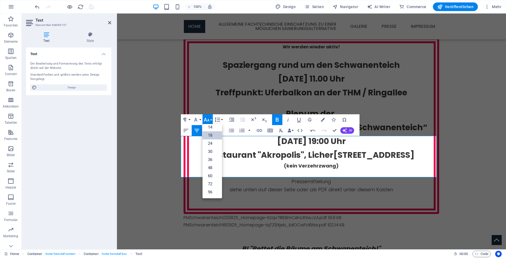
scroll to position [44, 0]
click at [210, 143] on link "24" at bounding box center [211, 144] width 19 height 8
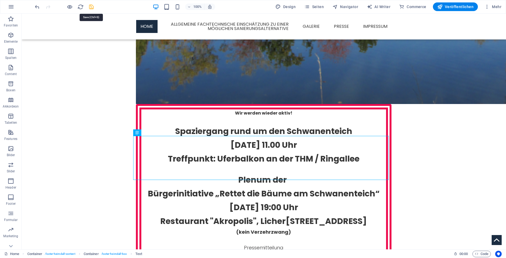
click at [91, 5] on icon "save" at bounding box center [91, 7] width 6 height 6
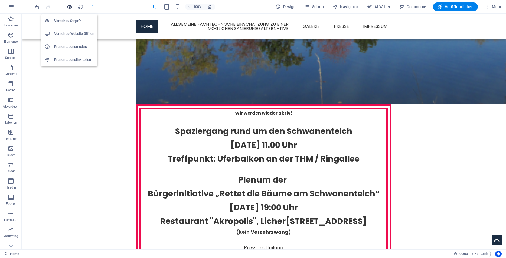
click at [69, 7] on icon "button" at bounding box center [70, 7] width 6 height 6
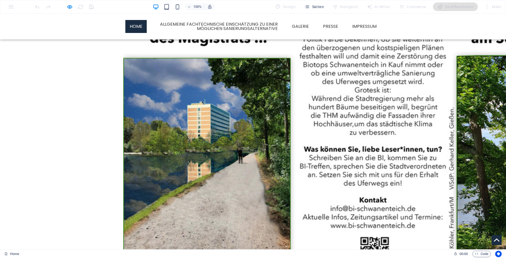
scroll to position [654, 2]
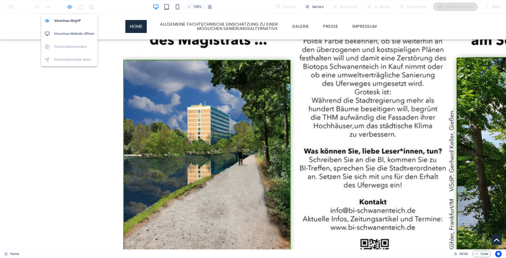
click at [69, 9] on icon "button" at bounding box center [70, 7] width 6 height 6
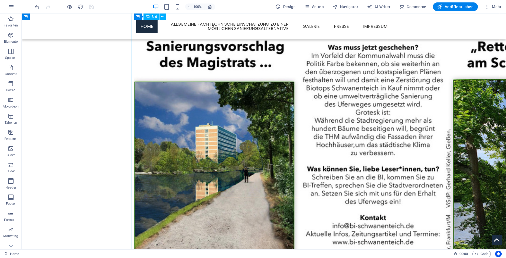
scroll to position [609, 2]
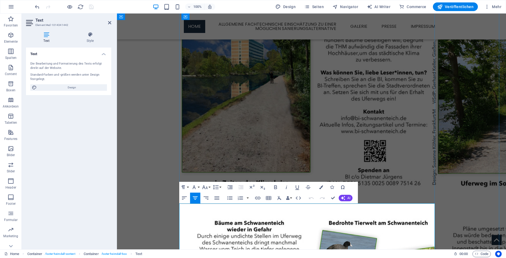
drag, startPoint x: 291, startPoint y: 225, endPoint x: 330, endPoint y: 225, distance: 38.7
click at [207, 188] on icon "button" at bounding box center [205, 187] width 6 height 6
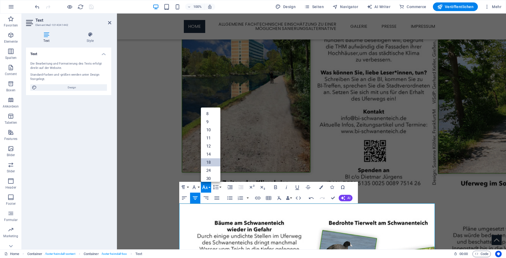
click at [208, 161] on link "18" at bounding box center [210, 163] width 19 height 8
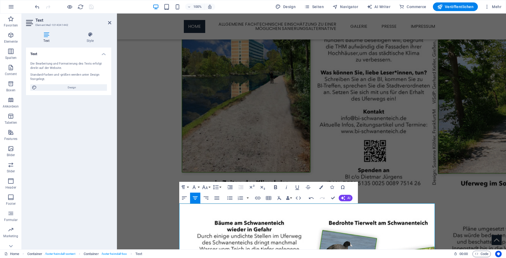
click at [275, 187] on icon "button" at bounding box center [275, 188] width 3 height 4
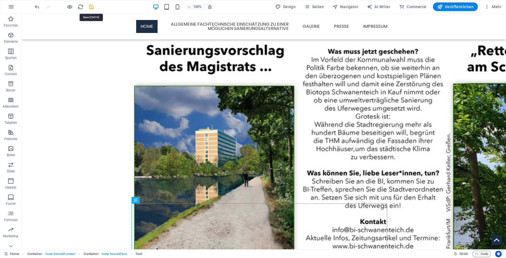
click at [90, 7] on icon "save" at bounding box center [91, 7] width 6 height 6
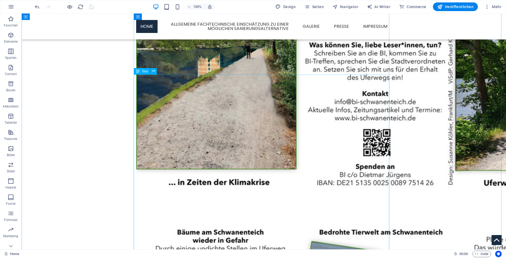
scroll to position [738, 0]
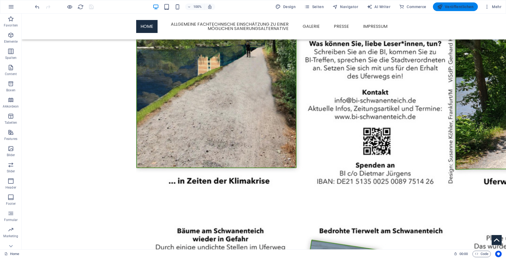
click at [460, 9] on button "Veröffentlichen" at bounding box center [455, 6] width 45 height 9
